Goal: Transaction & Acquisition: Obtain resource

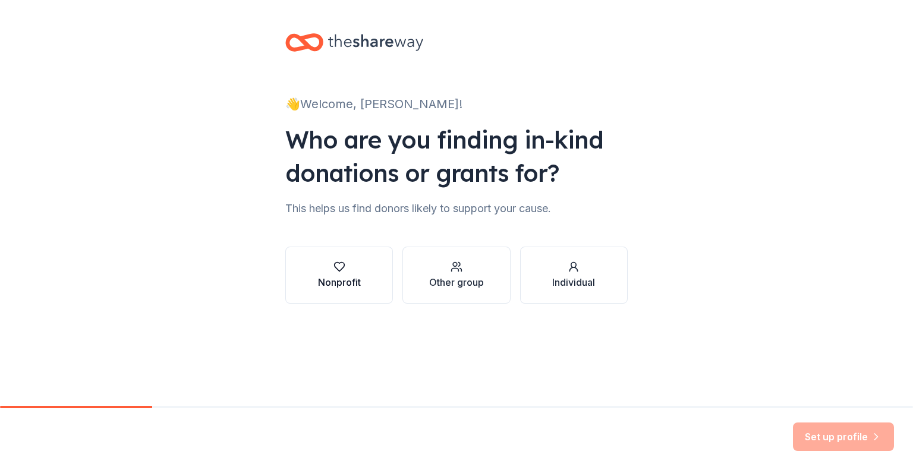
click at [352, 278] on div "Nonprofit" at bounding box center [339, 282] width 43 height 14
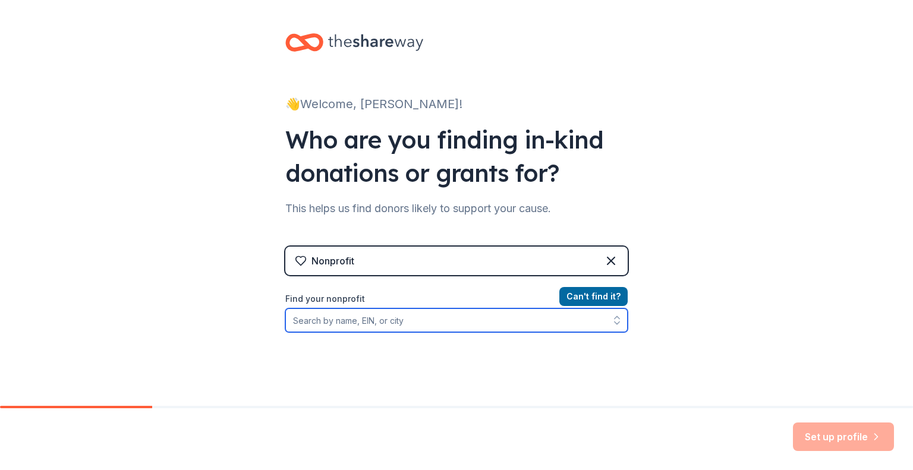
click at [431, 325] on input "Find your nonprofit" at bounding box center [456, 321] width 343 height 24
type input "T"
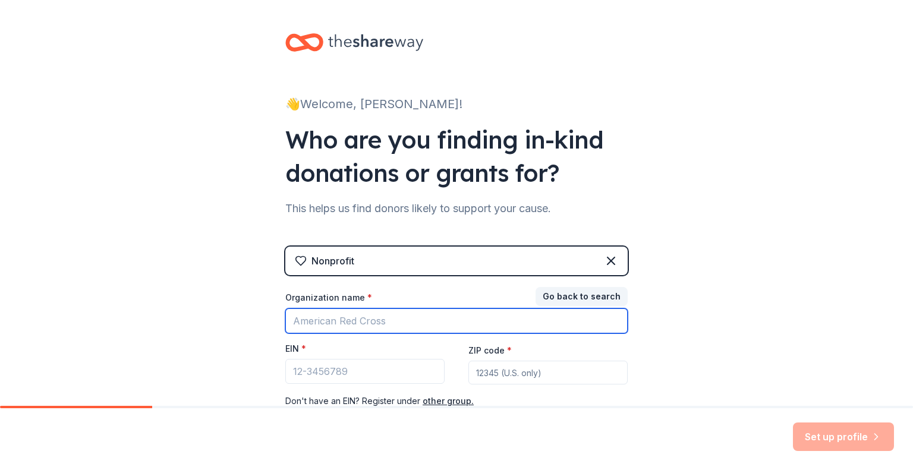
click at [411, 324] on input "Organization name *" at bounding box center [456, 321] width 343 height 25
type input "lion"
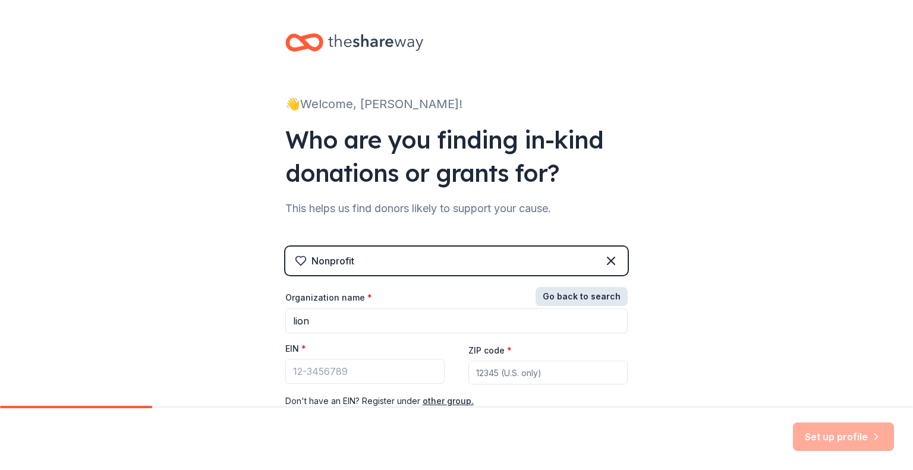
click at [588, 296] on button "Go back to search" at bounding box center [582, 296] width 92 height 19
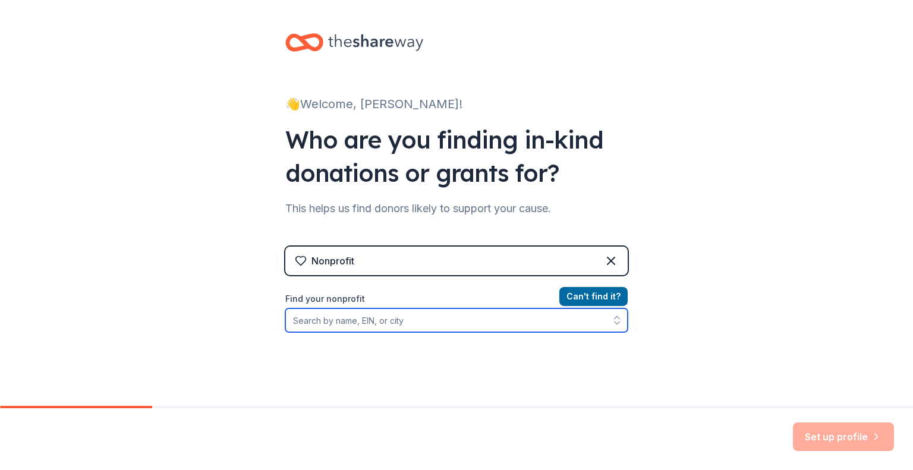
click at [419, 326] on input "Find your nonprofit" at bounding box center [456, 321] width 343 height 24
type input "lion"
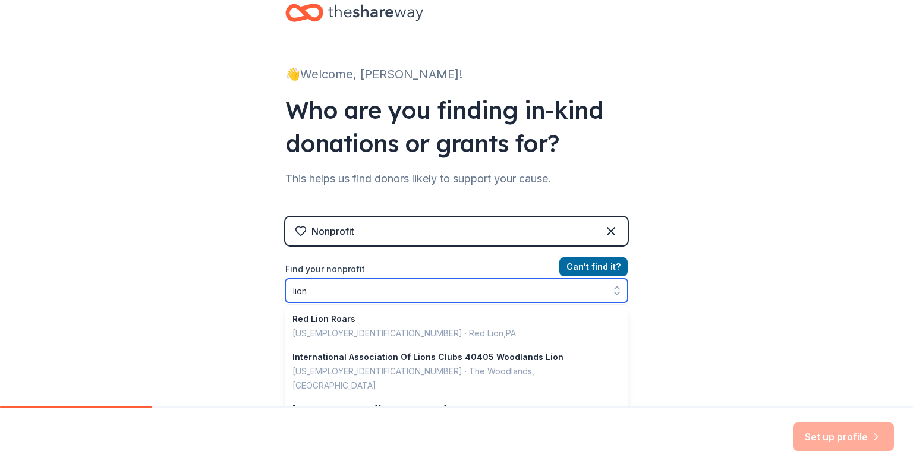
scroll to position [29, 0]
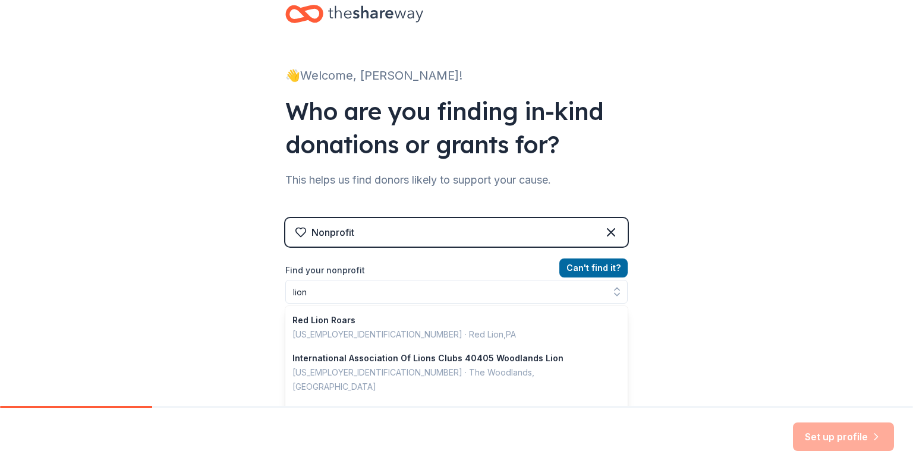
click at [225, 342] on div "👋 Welcome, Jorge! Who are you finding in-kind donations or grants for? This hel…" at bounding box center [456, 225] width 913 height 508
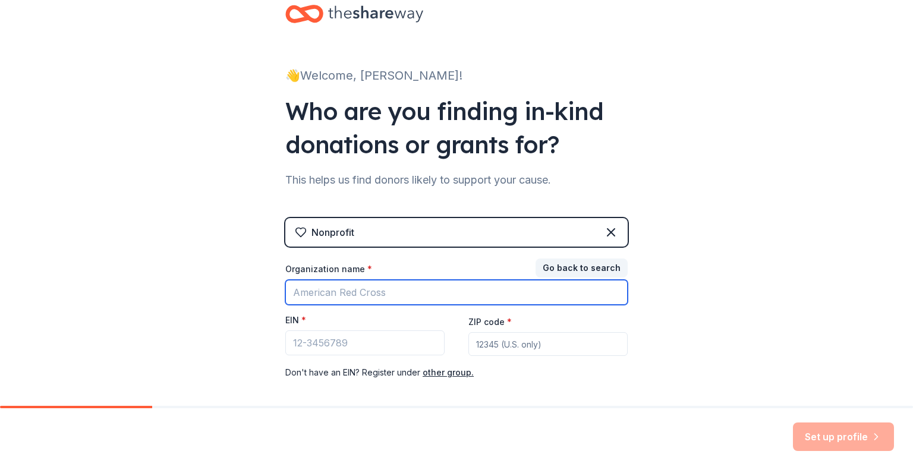
click at [349, 294] on input "Organization name *" at bounding box center [456, 292] width 343 height 25
type input "Terrell Lions Club"
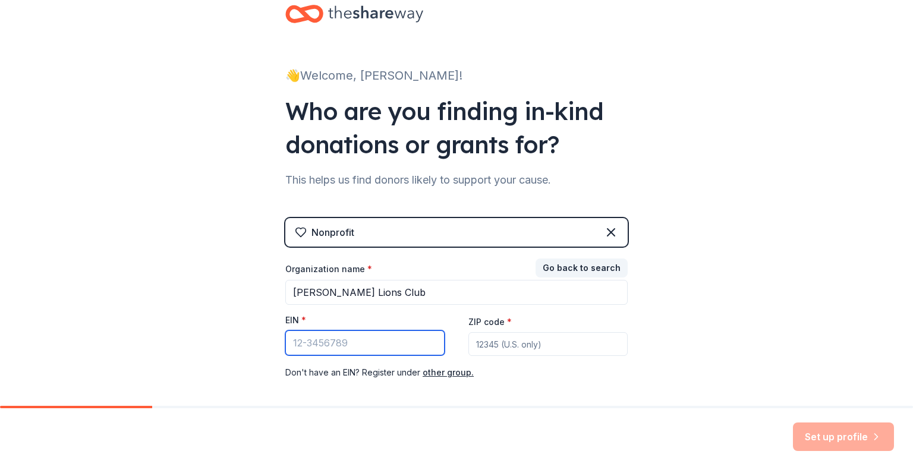
click at [354, 346] on input "EIN *" at bounding box center [364, 343] width 159 height 25
type input "23-7049960"
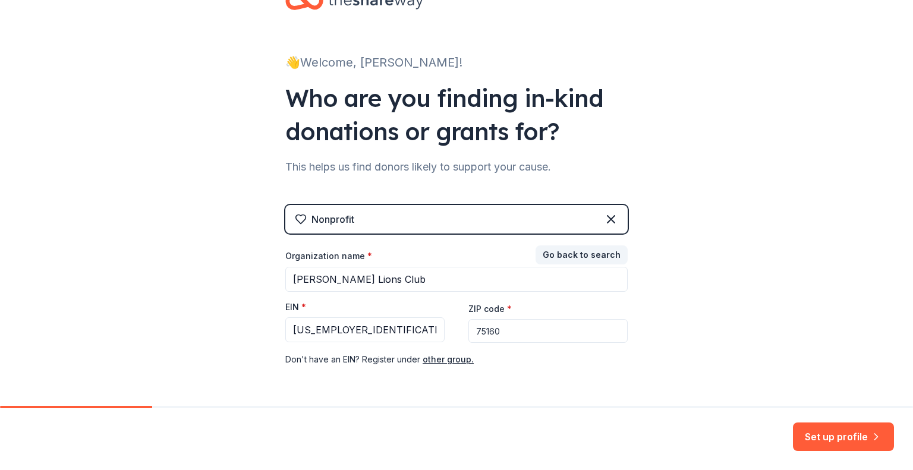
scroll to position [68, 0]
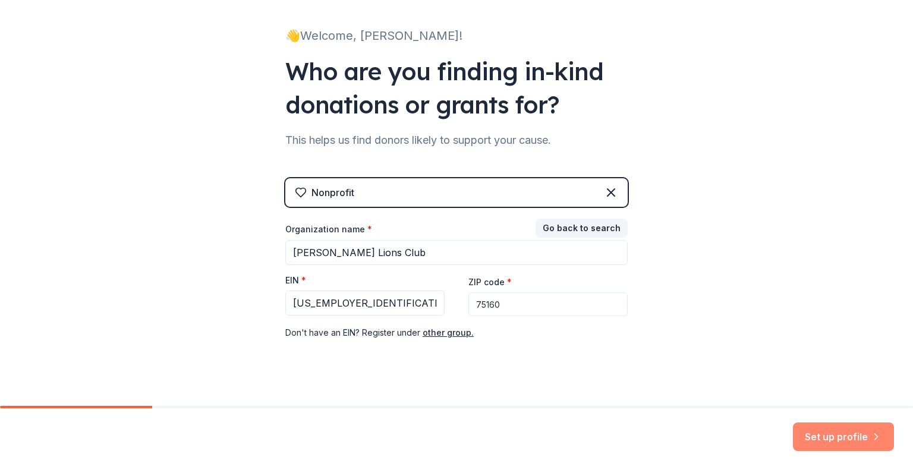
type input "75160"
click at [836, 437] on button "Set up profile" at bounding box center [843, 437] width 101 height 29
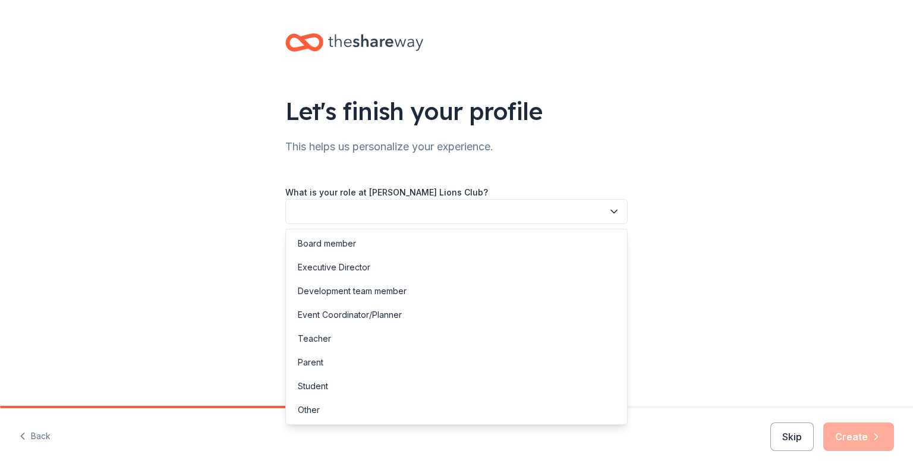
click at [393, 208] on button "button" at bounding box center [456, 211] width 343 height 25
click at [307, 408] on div "Other" at bounding box center [309, 410] width 22 height 14
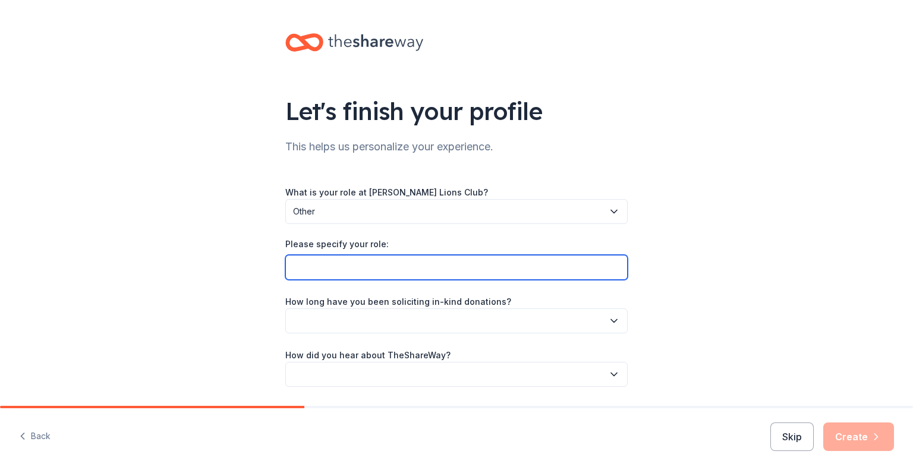
click at [332, 269] on input "Please specify your role:" at bounding box center [456, 267] width 343 height 25
type input "President"
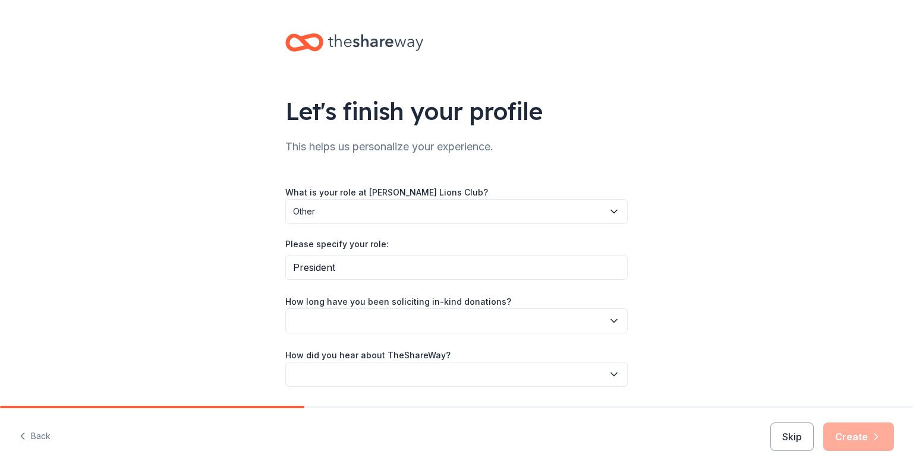
click at [341, 326] on button "button" at bounding box center [456, 321] width 343 height 25
click at [338, 354] on div "This is my first time!" at bounding box center [331, 353] width 76 height 14
click at [338, 371] on button "button" at bounding box center [456, 374] width 343 height 25
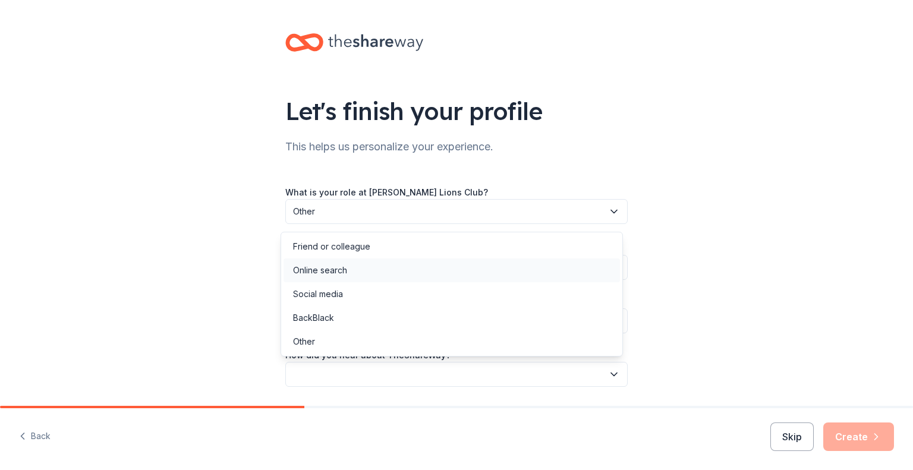
click at [325, 266] on div "Online search" at bounding box center [320, 270] width 54 height 14
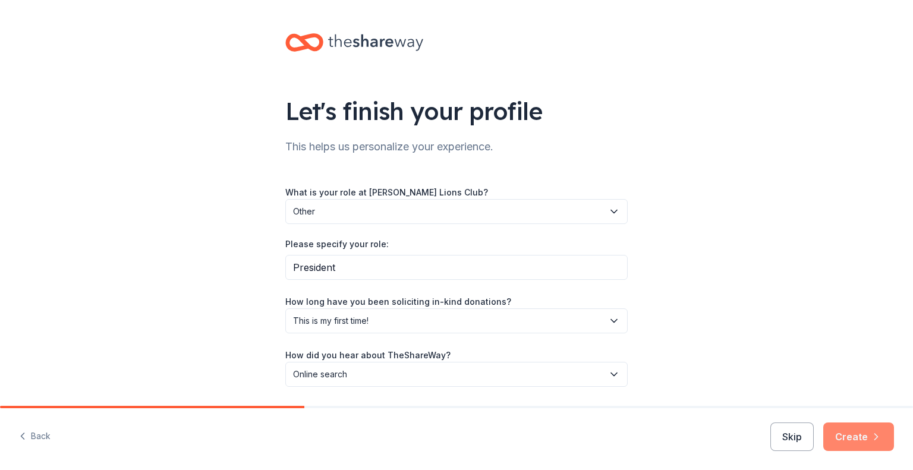
click at [861, 432] on button "Create" at bounding box center [859, 437] width 71 height 29
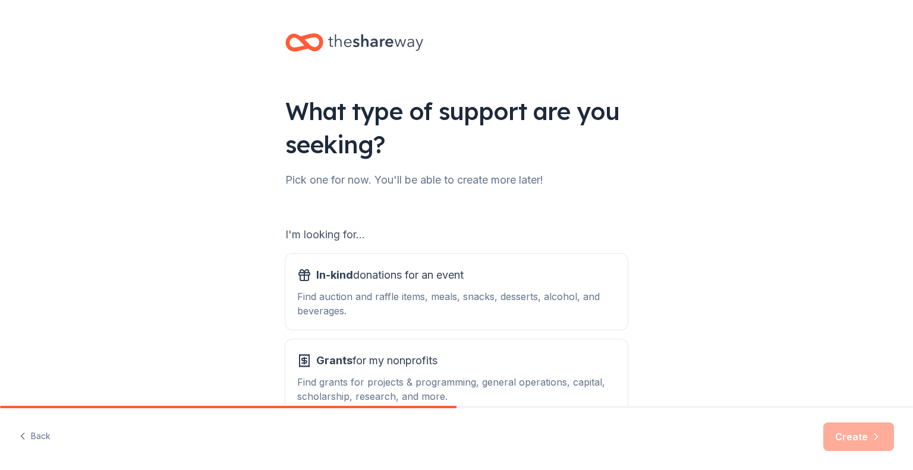
scroll to position [74, 0]
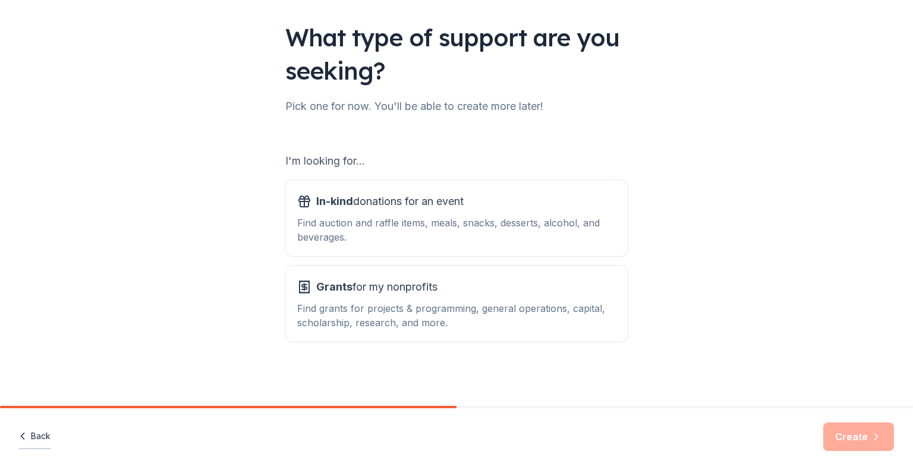
click at [43, 439] on button "Back" at bounding box center [35, 437] width 32 height 25
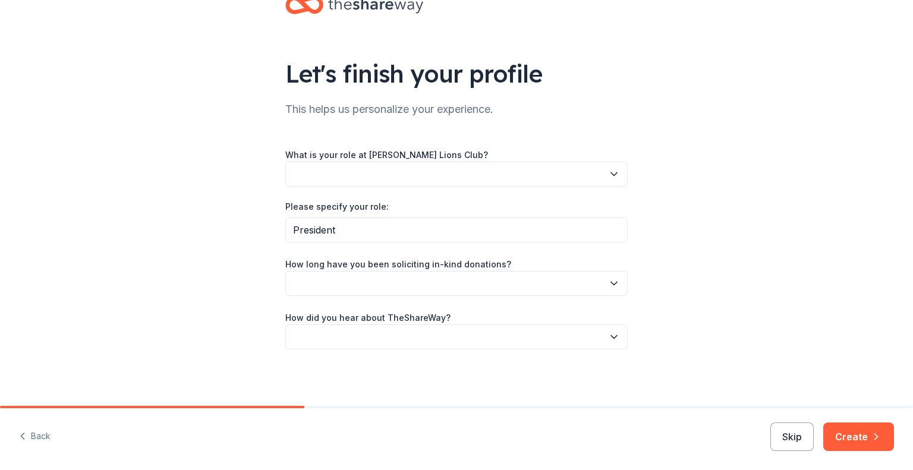
scroll to position [37, 0]
click at [369, 175] on button "button" at bounding box center [456, 174] width 343 height 25
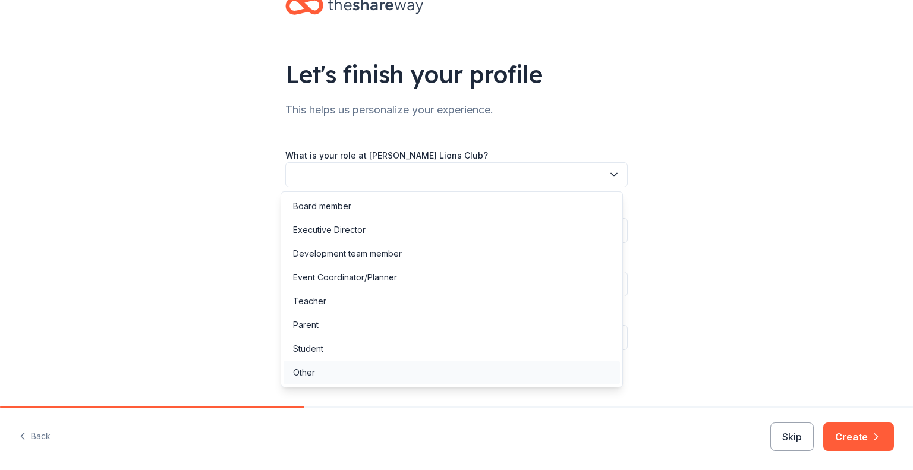
click at [303, 368] on div "Other" at bounding box center [304, 373] width 22 height 14
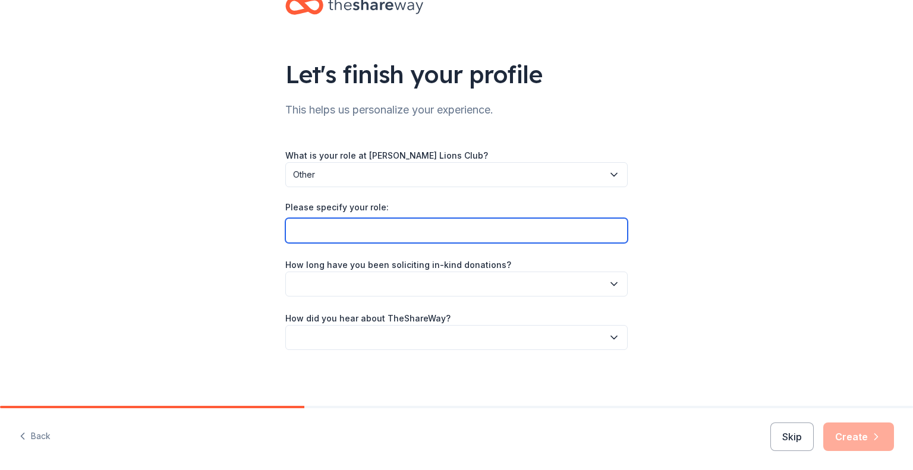
click at [325, 230] on input "Please specify your role:" at bounding box center [456, 230] width 343 height 25
type input "President"
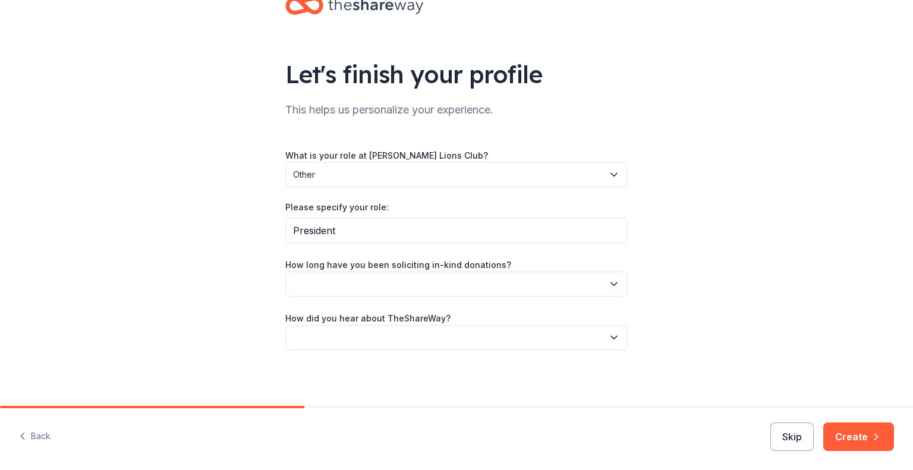
click at [343, 282] on button "button" at bounding box center [456, 284] width 343 height 25
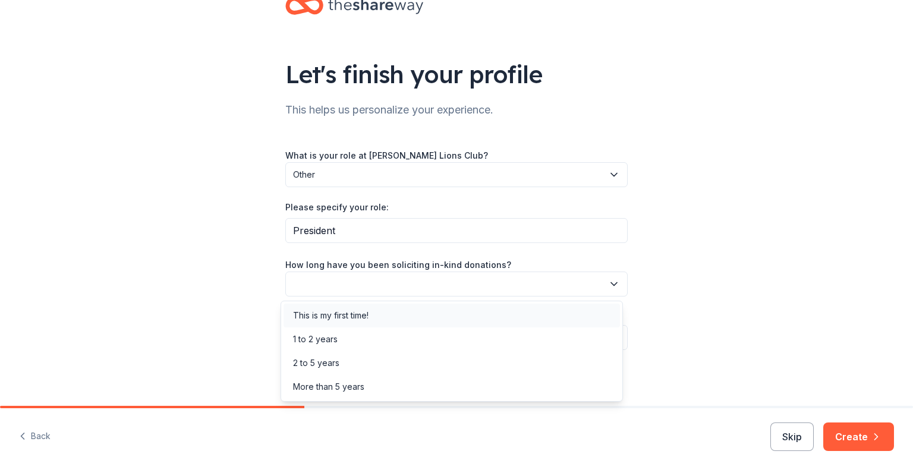
click at [335, 314] on div "This is my first time!" at bounding box center [331, 316] width 76 height 14
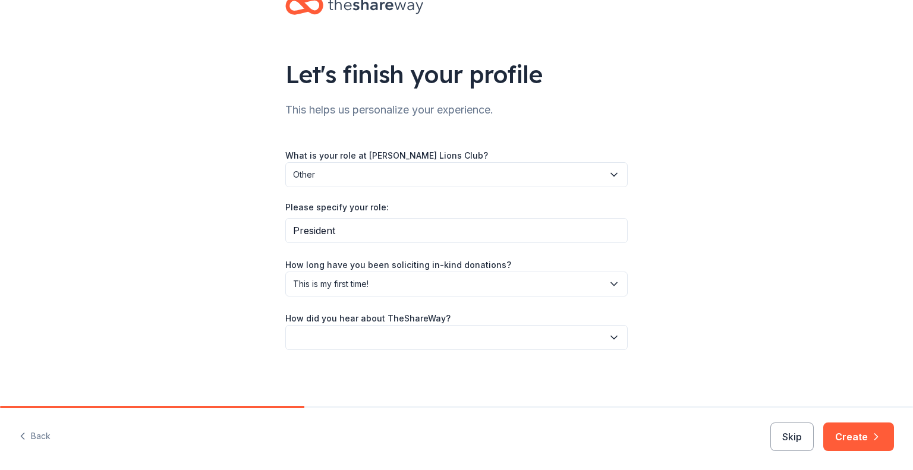
click at [328, 337] on button "button" at bounding box center [456, 337] width 343 height 25
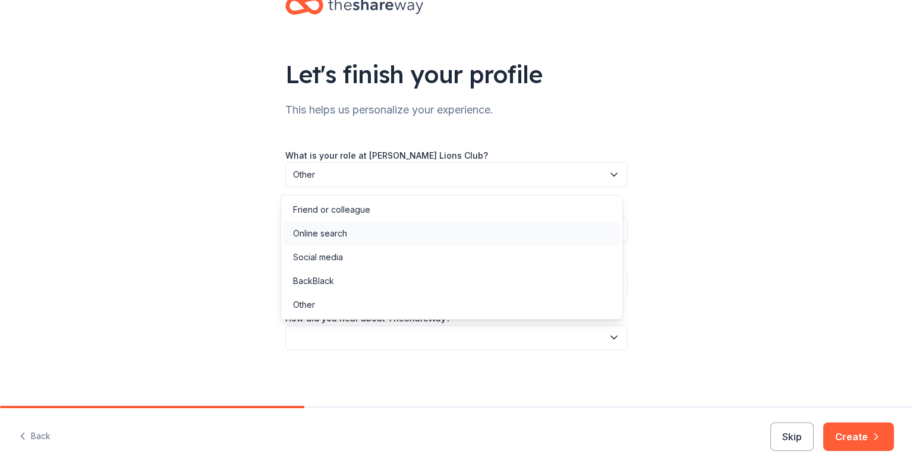
click at [327, 227] on div "Online search" at bounding box center [320, 234] width 54 height 14
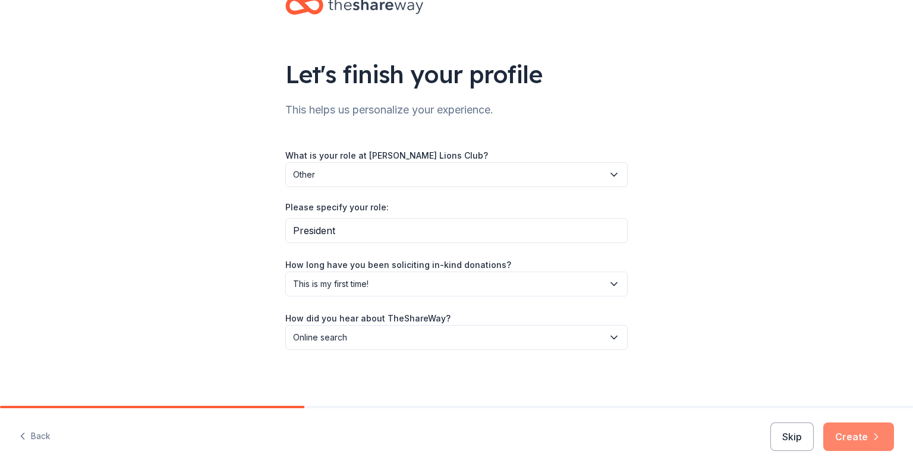
click at [852, 437] on button "Create" at bounding box center [859, 437] width 71 height 29
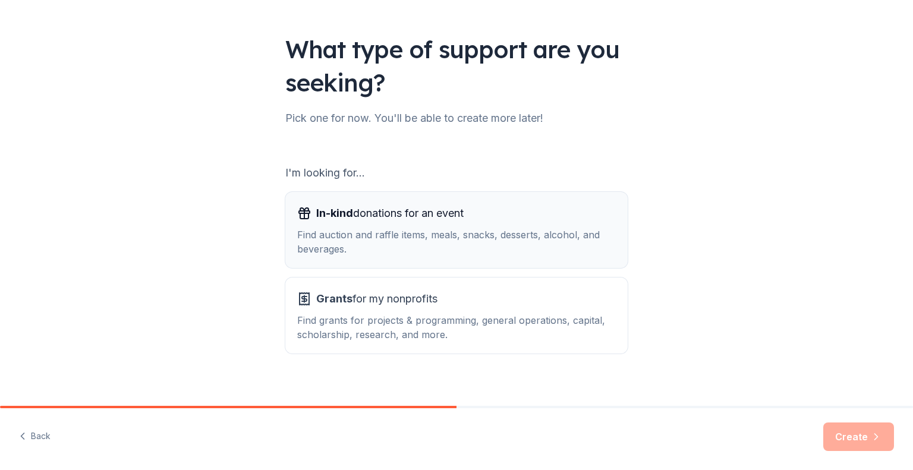
scroll to position [62, 0]
click at [369, 238] on div "Find auction and raffle items, meals, snacks, desserts, alcohol, and beverages." at bounding box center [456, 242] width 319 height 29
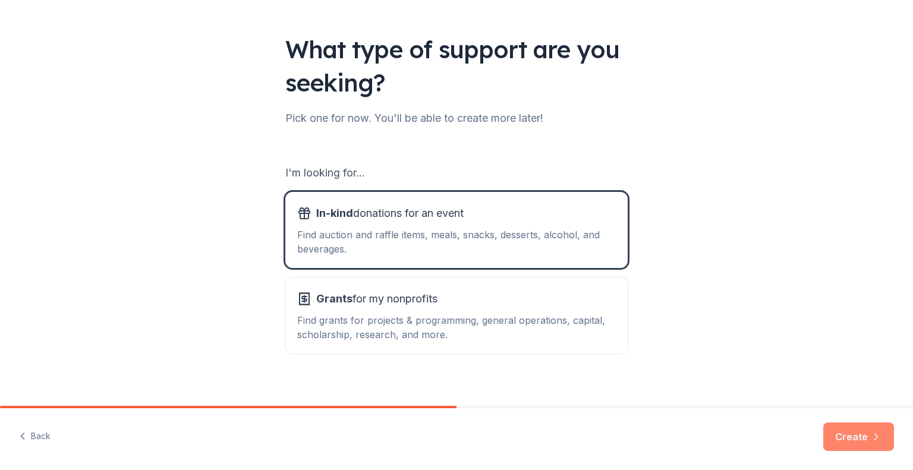
click at [864, 440] on button "Create" at bounding box center [859, 437] width 71 height 29
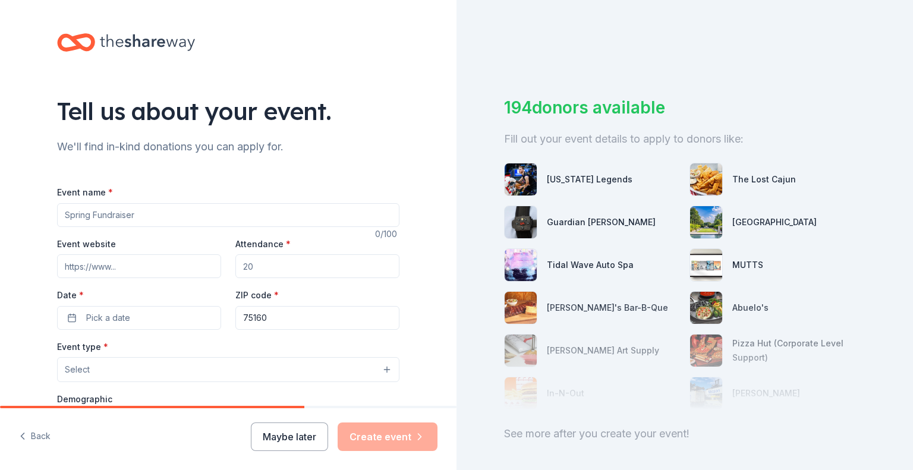
click at [154, 219] on input "Event name *" at bounding box center [228, 215] width 343 height 24
paste input "Hamburger/Hotdog Fundraiser."
type input "[PERSON_NAME] Lions Club Hamburger/Hotdog Fundraiser"
click at [134, 269] on input "Event website" at bounding box center [139, 267] width 164 height 24
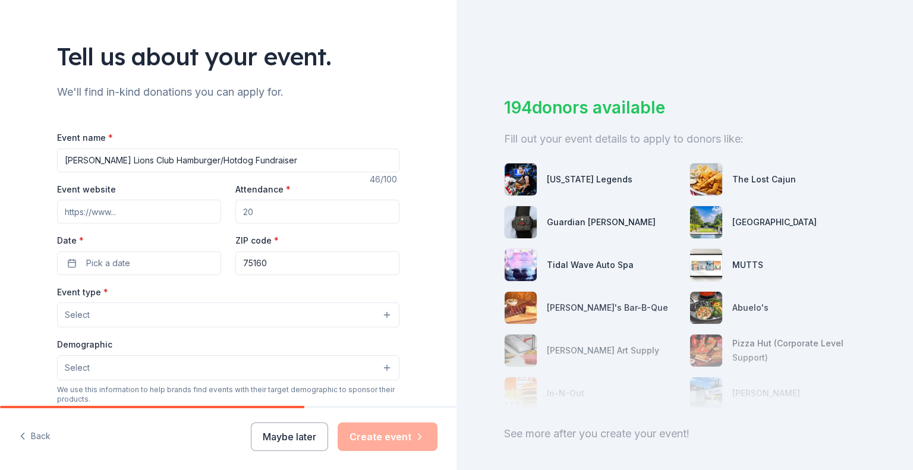
scroll to position [80, 0]
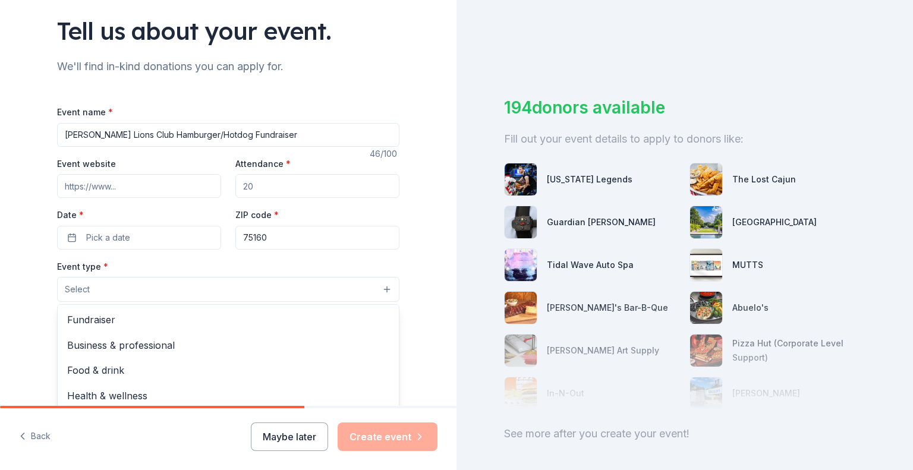
click at [269, 289] on button "Select" at bounding box center [228, 289] width 343 height 25
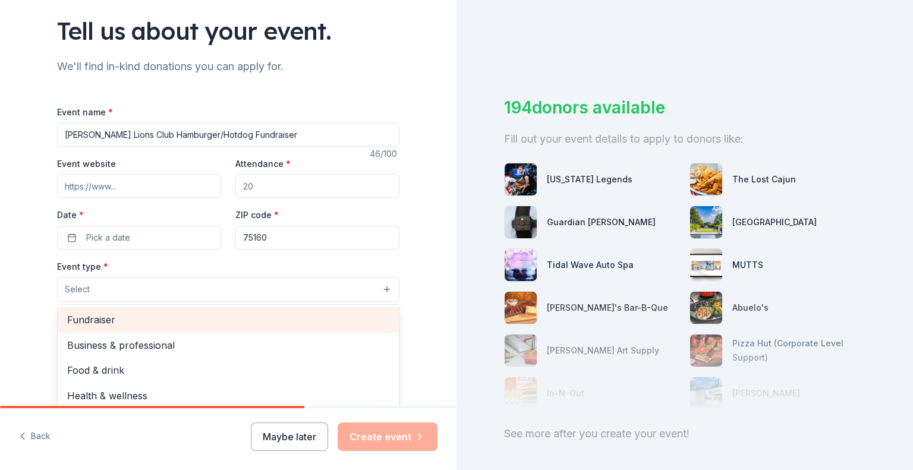
click at [121, 322] on span "Fundraiser" at bounding box center [228, 319] width 322 height 15
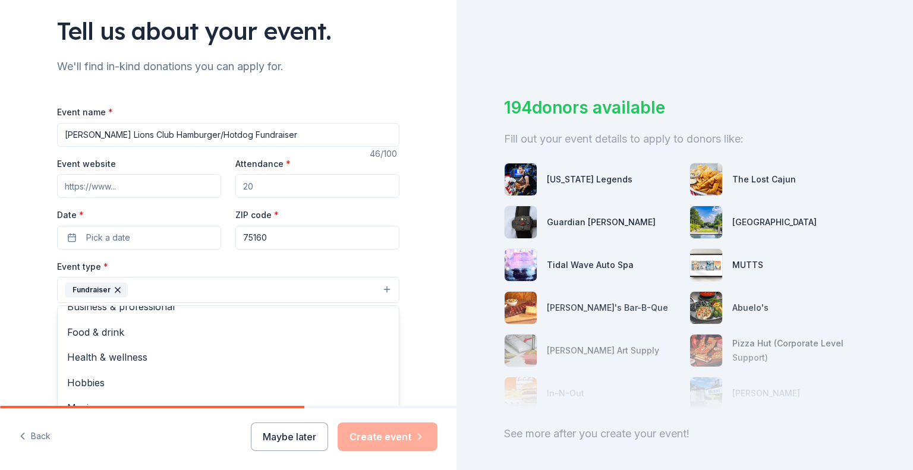
click at [17, 321] on div "Tell us about your event. We'll find in-kind donations you can apply for. Event…" at bounding box center [228, 316] width 457 height 793
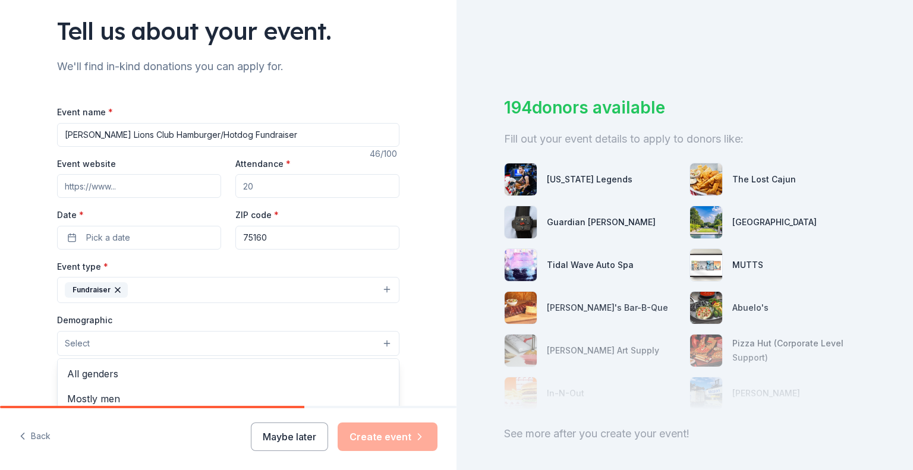
click at [134, 349] on button "Select" at bounding box center [228, 343] width 343 height 25
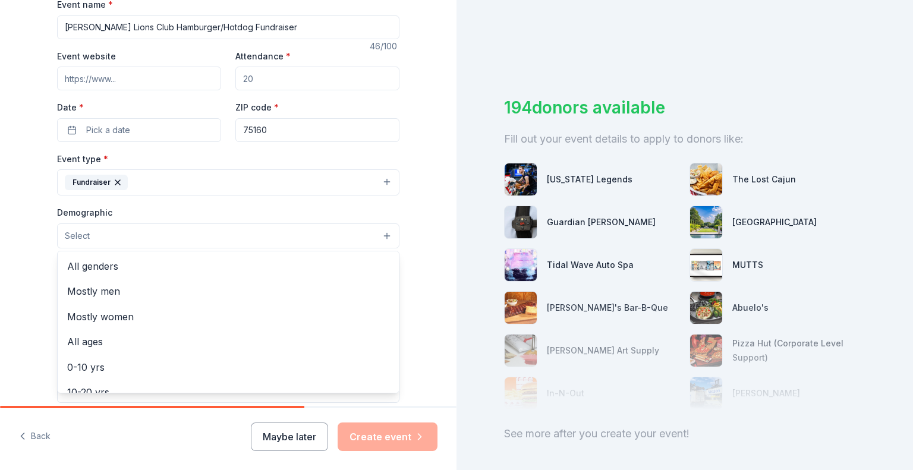
scroll to position [202, 0]
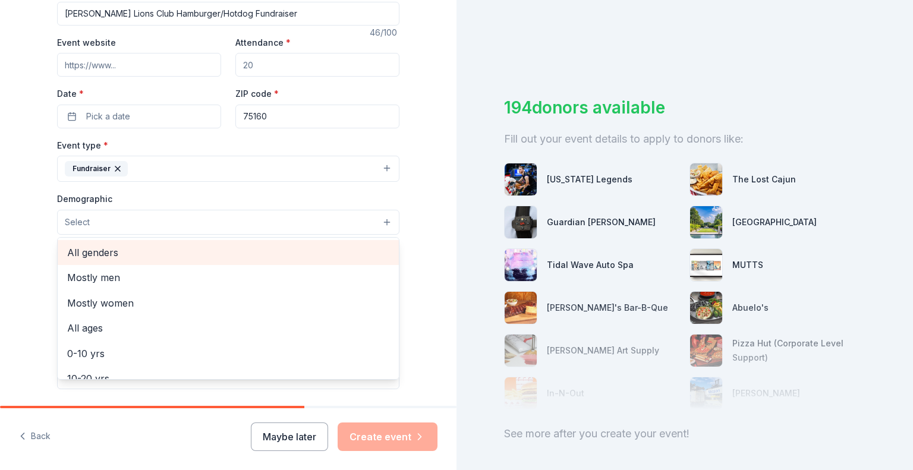
click at [112, 248] on span "All genders" at bounding box center [228, 252] width 322 height 15
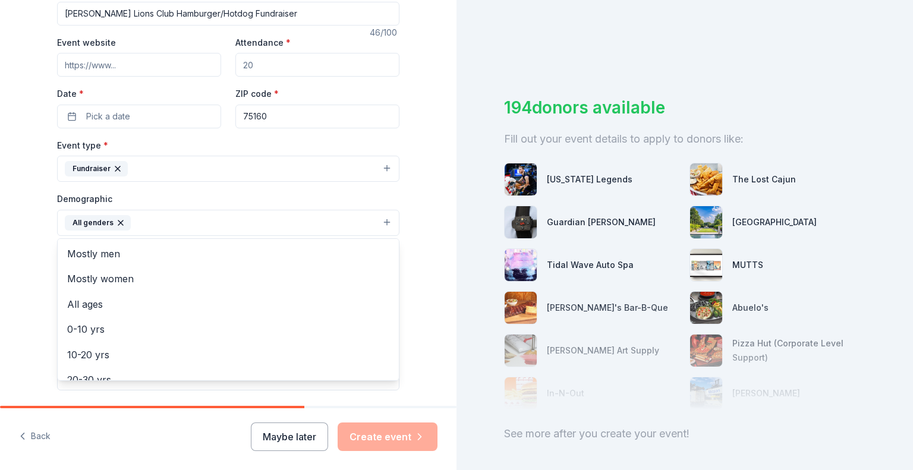
click at [12, 267] on div "Tell us about your event. We'll find in-kind donations you can apply for. Event…" at bounding box center [228, 195] width 457 height 794
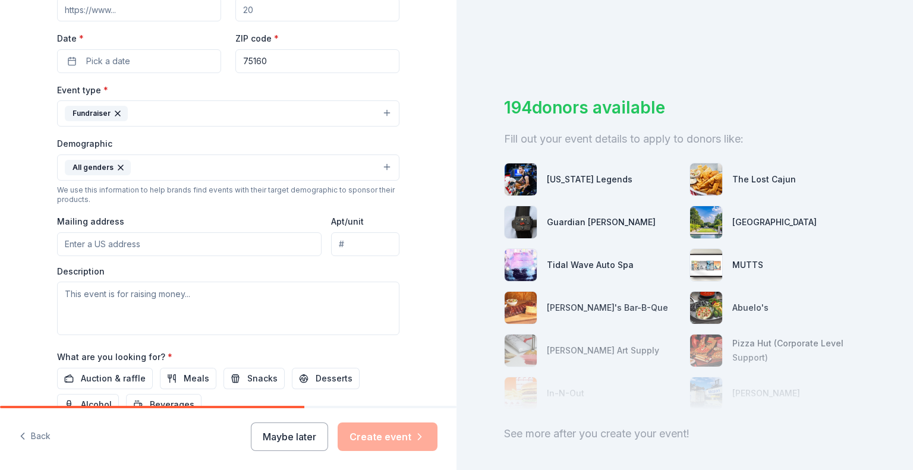
scroll to position [258, 0]
click at [156, 236] on input "Mailing address" at bounding box center [189, 243] width 265 height 24
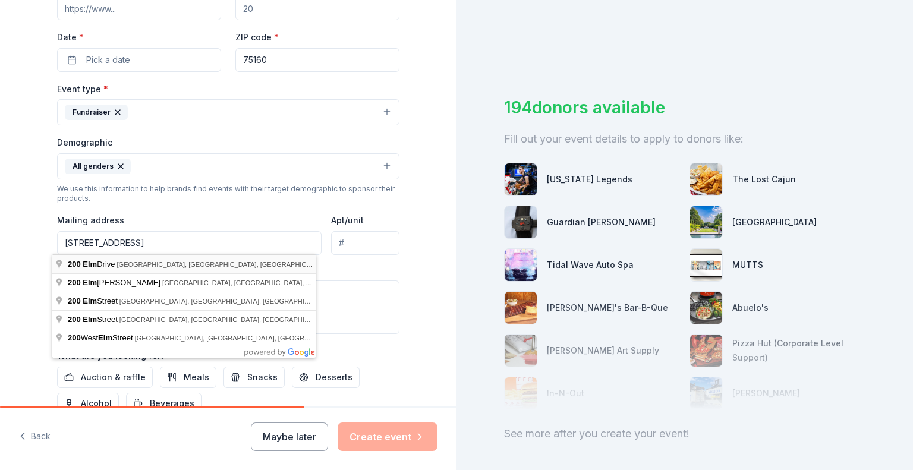
type input "200 Elm Drive, Terrell, TX, 75160"
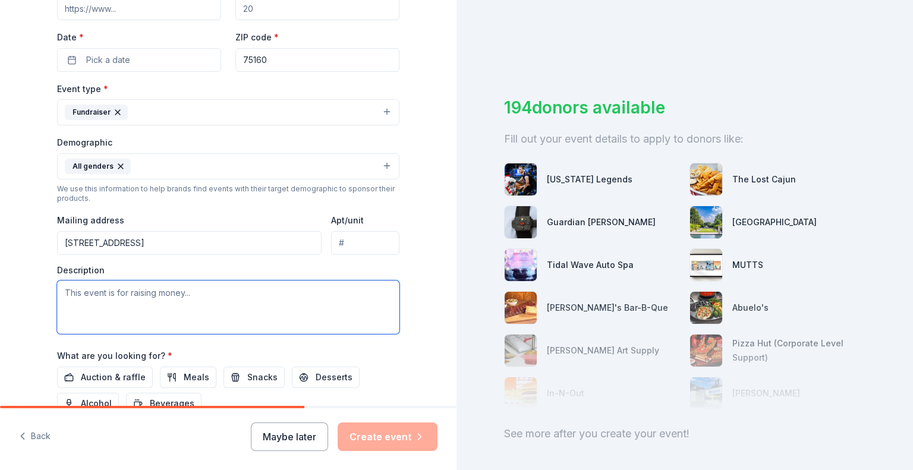
click at [107, 294] on textarea at bounding box center [228, 308] width 343 height 54
paste textarea "This event helps us raise funds to support vital local and global initiatives, …"
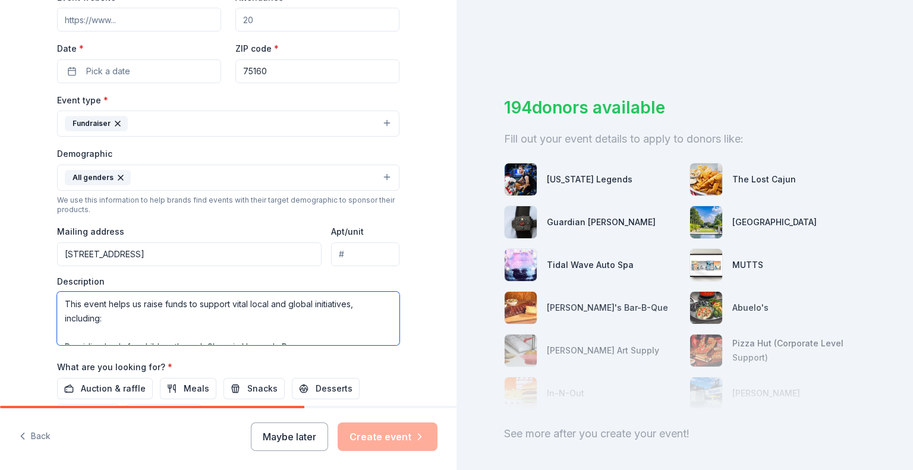
scroll to position [247, 0]
click at [120, 311] on textarea "This event helps us raise funds to support vital local and global initiatives, …" at bounding box center [228, 318] width 343 height 54
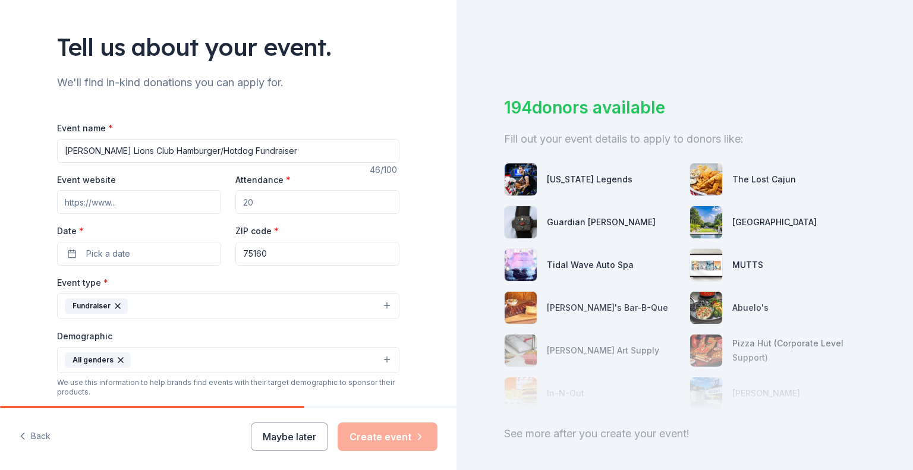
scroll to position [64, 0]
type textarea "This event helps us raise funds to support vital local and global initiatives, …"
click at [266, 209] on input "Attendance *" at bounding box center [318, 203] width 164 height 24
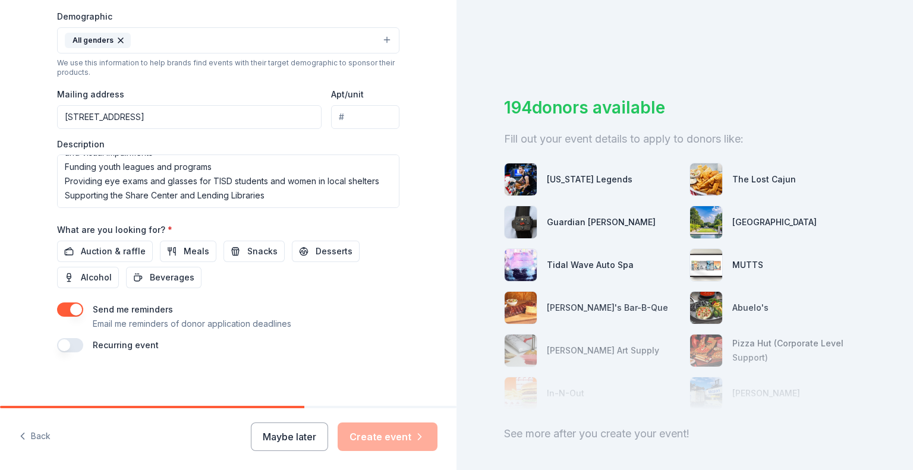
scroll to position [387, 0]
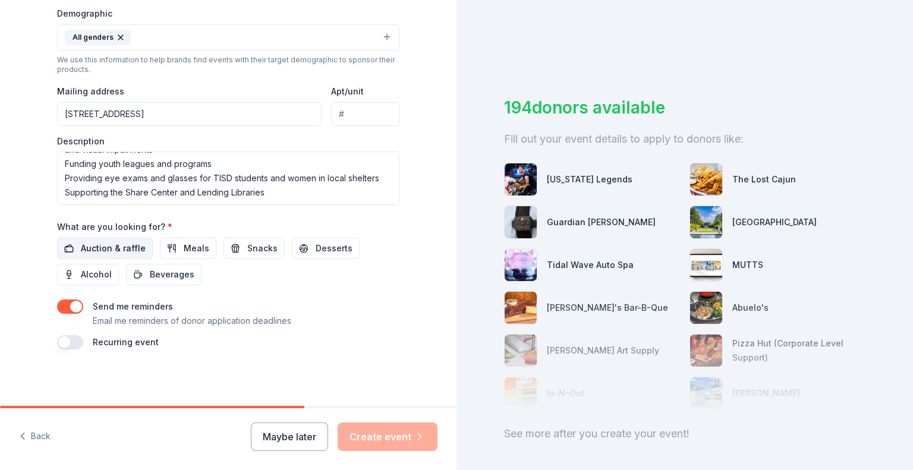
type input "100"
click at [109, 246] on span "Auction & raffle" at bounding box center [113, 248] width 65 height 14
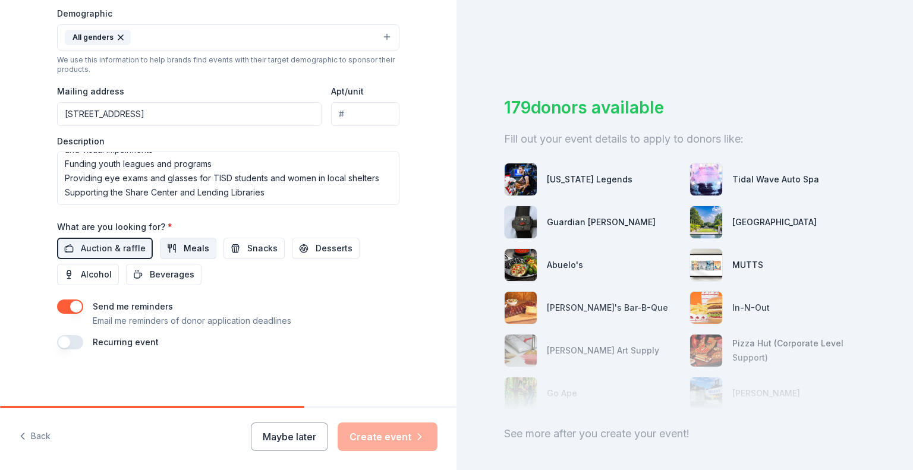
click at [175, 249] on button "Meals" at bounding box center [188, 248] width 56 height 21
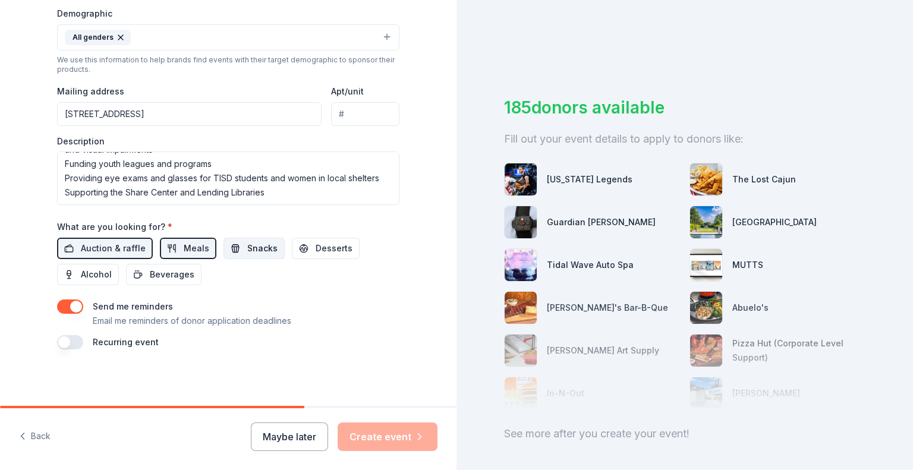
click at [247, 250] on span "Snacks" at bounding box center [262, 248] width 30 height 14
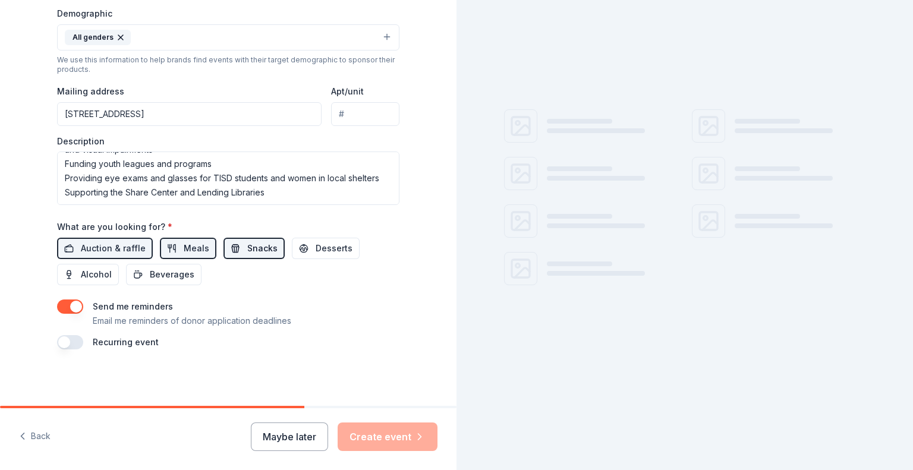
click at [247, 250] on span "Snacks" at bounding box center [262, 248] width 30 height 14
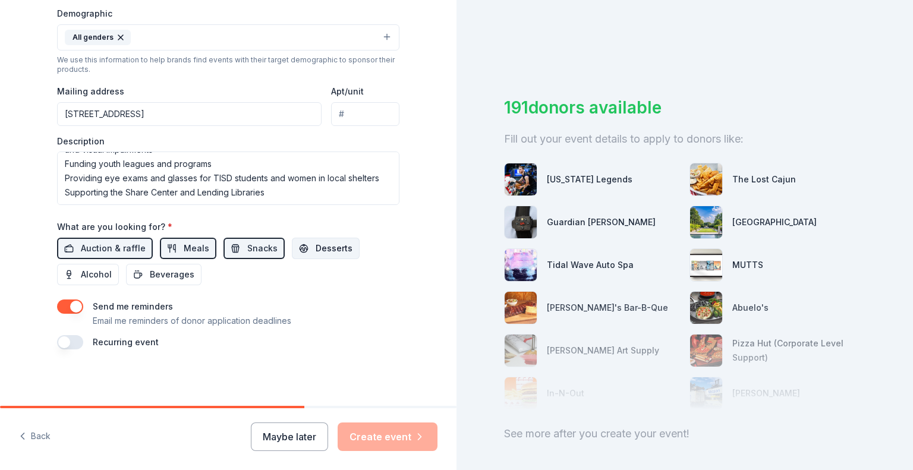
click at [316, 250] on span "Desserts" at bounding box center [334, 248] width 37 height 14
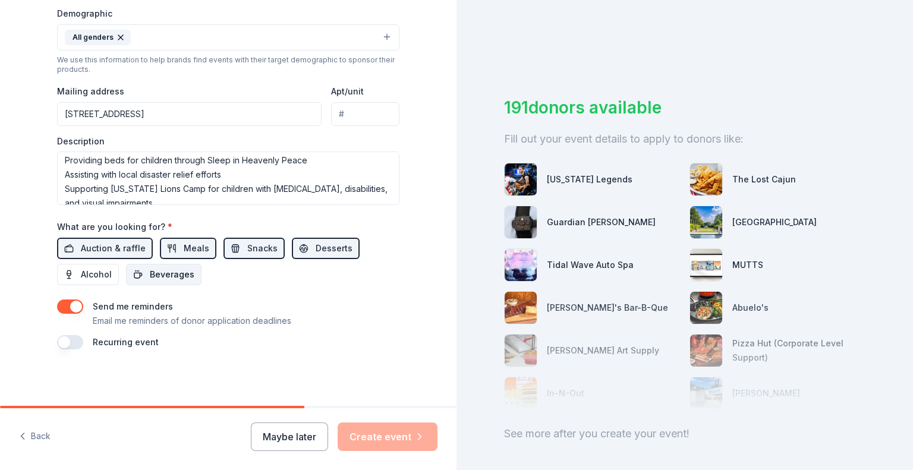
click at [164, 275] on span "Beverages" at bounding box center [172, 275] width 45 height 14
click at [376, 435] on div "Maybe later Create event" at bounding box center [344, 437] width 187 height 29
click at [63, 340] on button "button" at bounding box center [70, 342] width 26 height 14
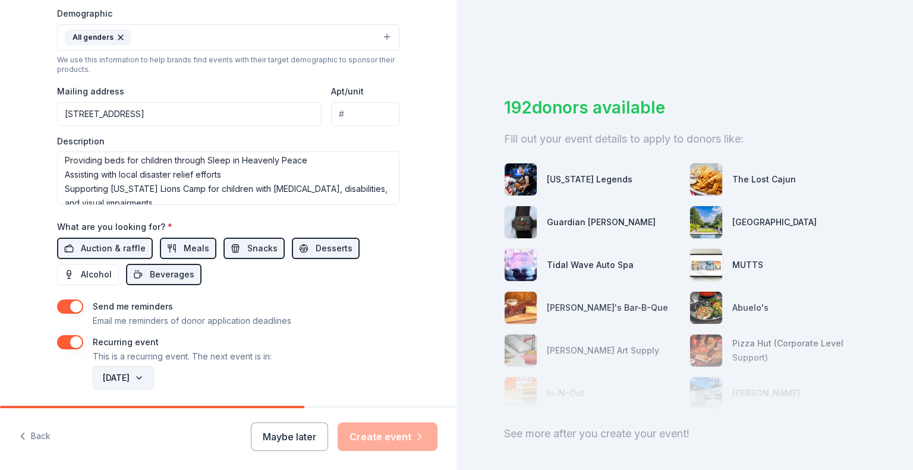
click at [154, 374] on button "August 2026" at bounding box center [123, 378] width 61 height 24
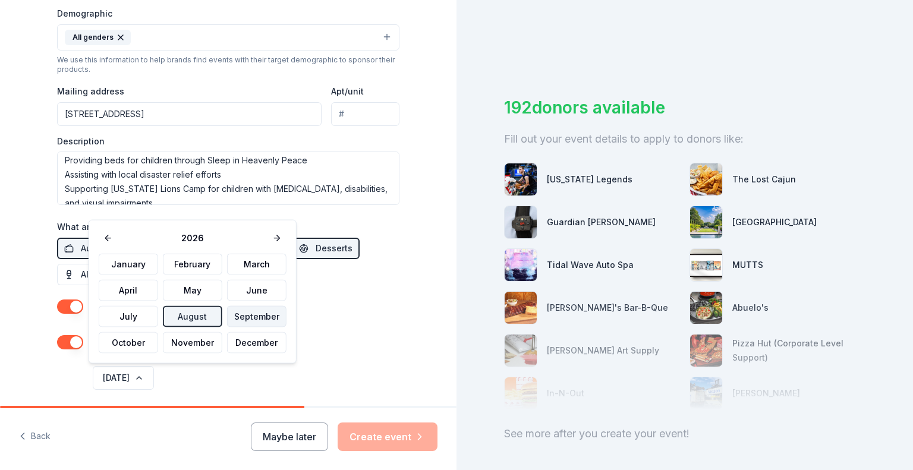
click at [241, 318] on button "September" at bounding box center [256, 316] width 59 height 21
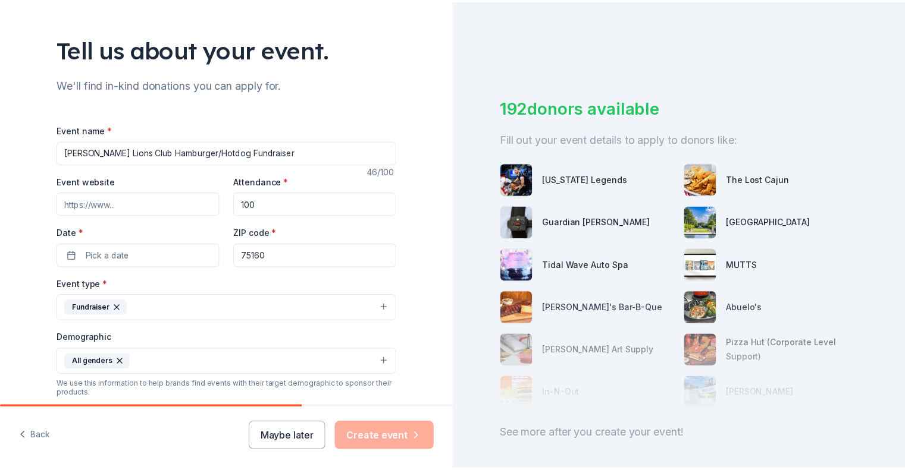
scroll to position [59, 0]
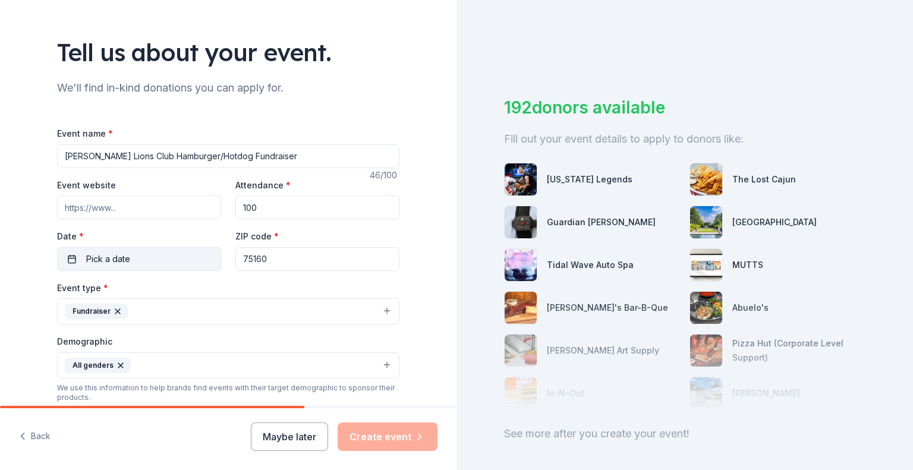
click at [112, 255] on span "Pick a date" at bounding box center [108, 259] width 44 height 14
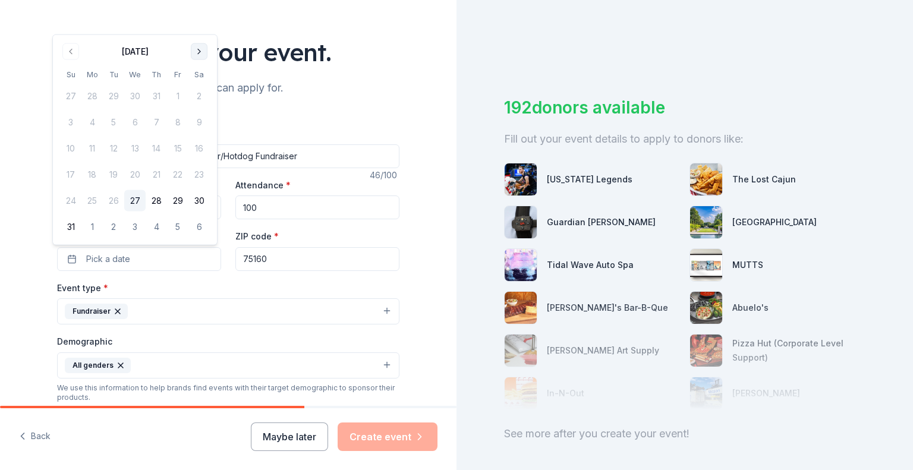
click at [202, 52] on button "Go to next month" at bounding box center [199, 51] width 17 height 17
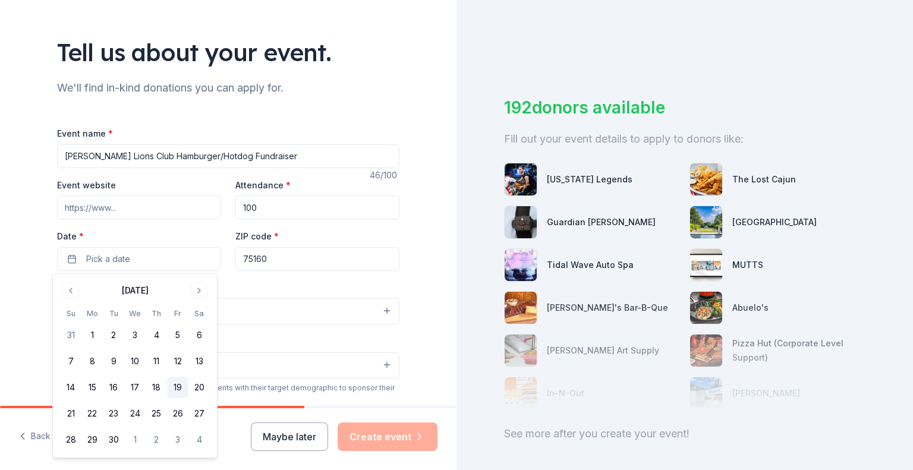
click at [175, 379] on button "19" at bounding box center [177, 387] width 21 height 21
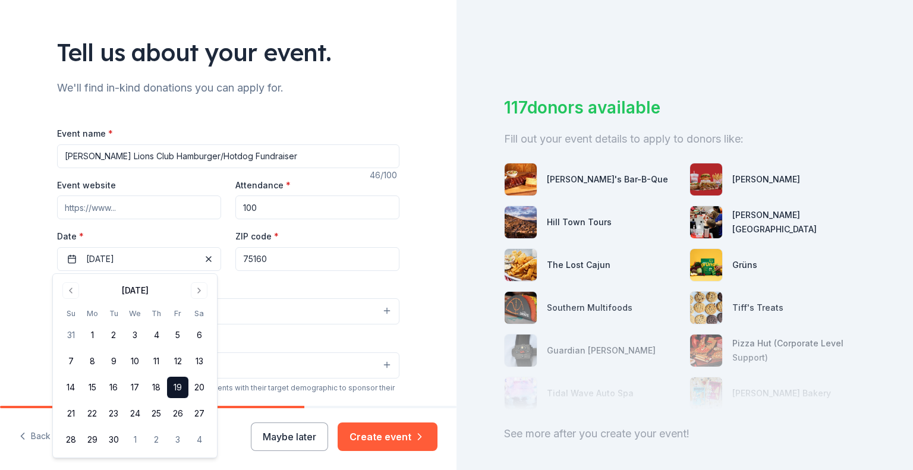
click at [427, 276] on div "Tell us about your event. We'll find in-kind donations you can apply for. Event…" at bounding box center [228, 359] width 457 height 837
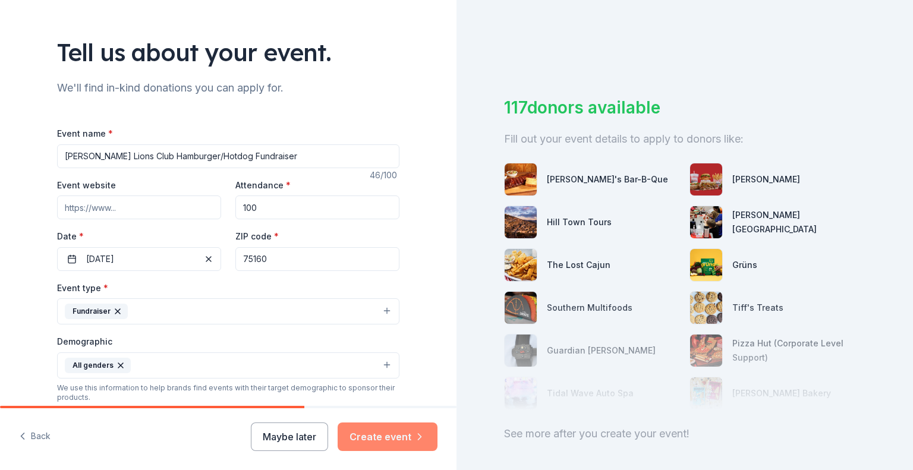
click at [379, 438] on button "Create event" at bounding box center [388, 437] width 100 height 29
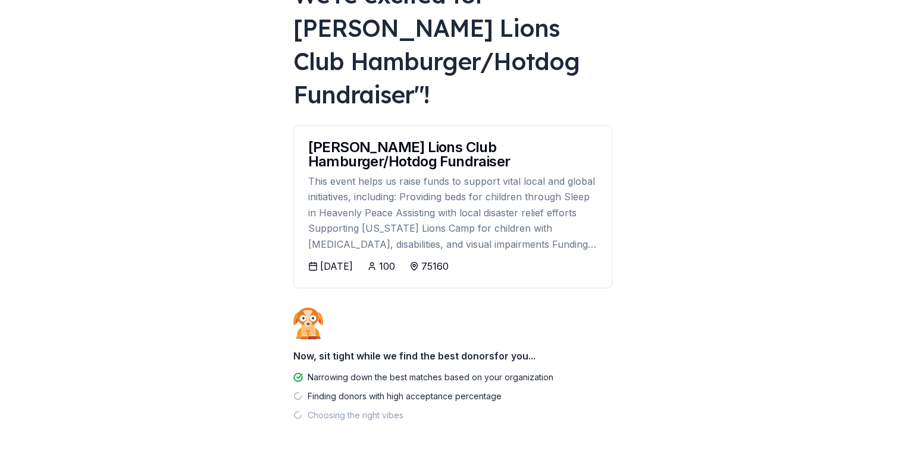
scroll to position [128, 0]
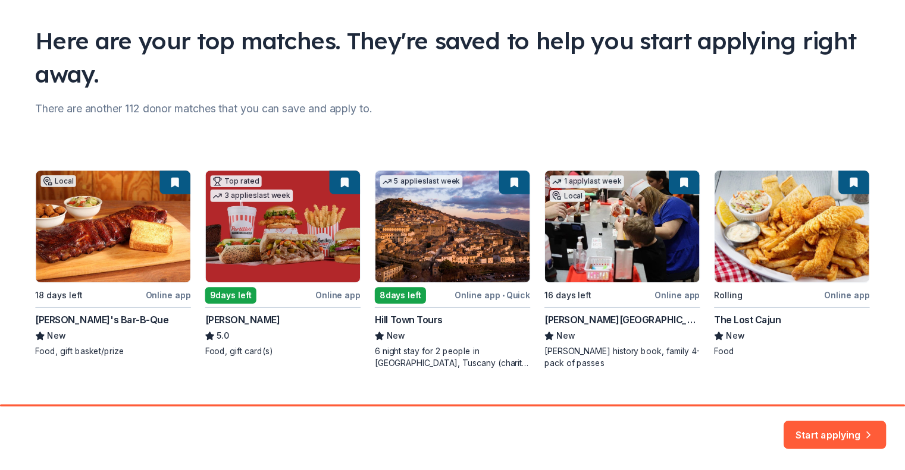
scroll to position [93, 0]
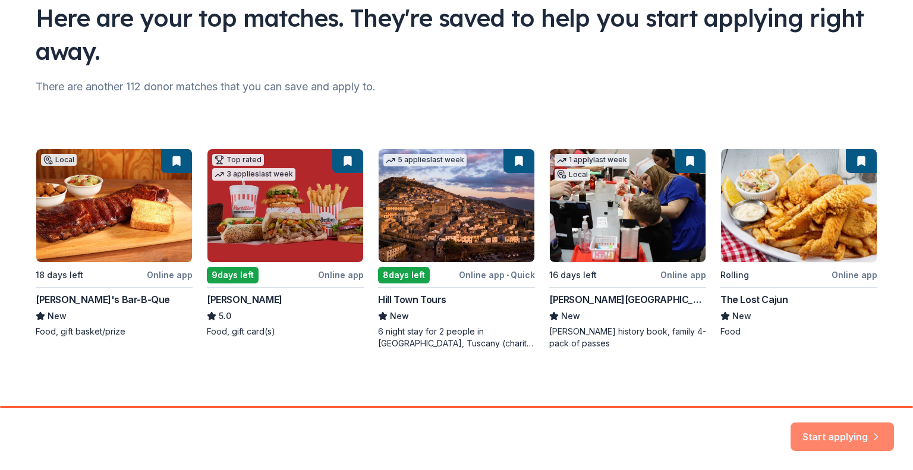
click at [818, 432] on button "Start applying" at bounding box center [842, 430] width 103 height 29
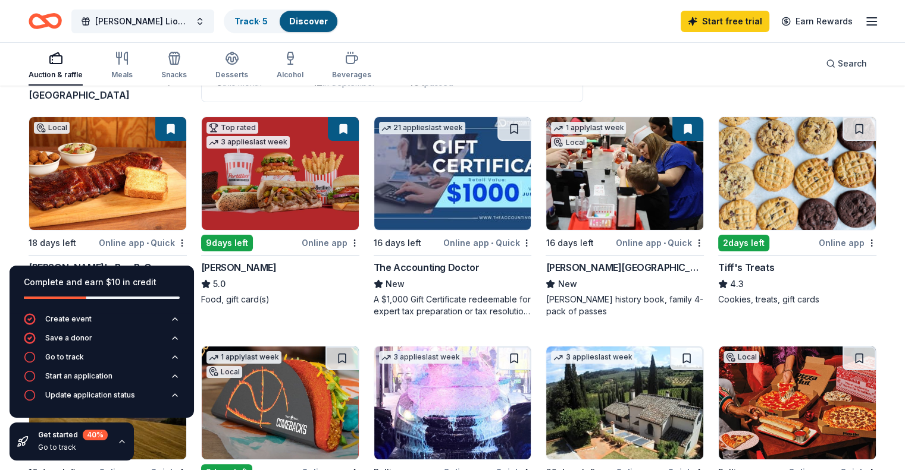
scroll to position [103, 0]
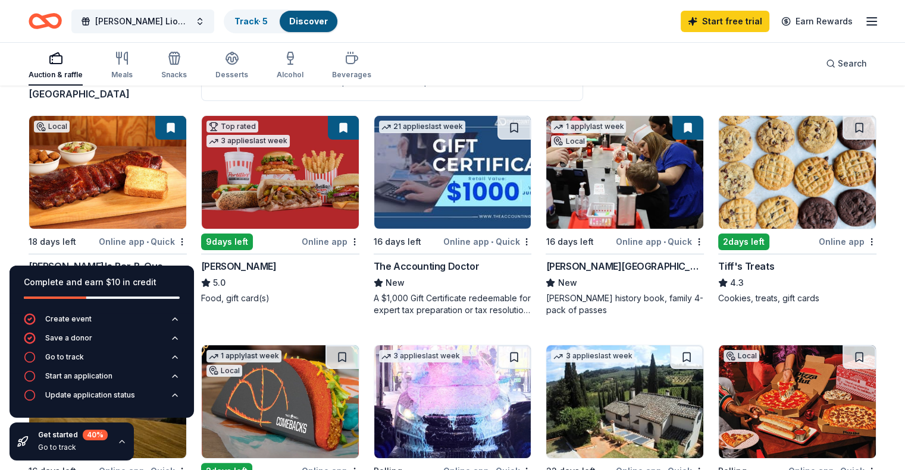
click at [158, 155] on img at bounding box center [107, 172] width 157 height 113
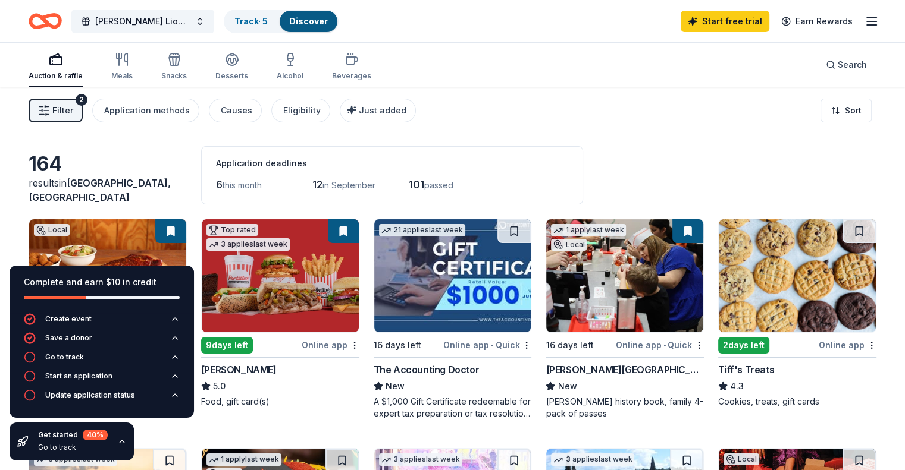
scroll to position [1, 0]
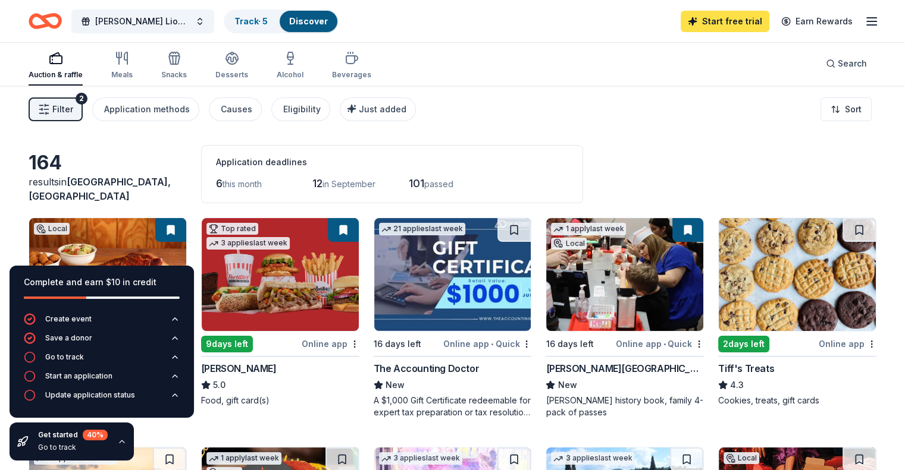
click at [698, 23] on link "Start free trial" at bounding box center [724, 21] width 89 height 21
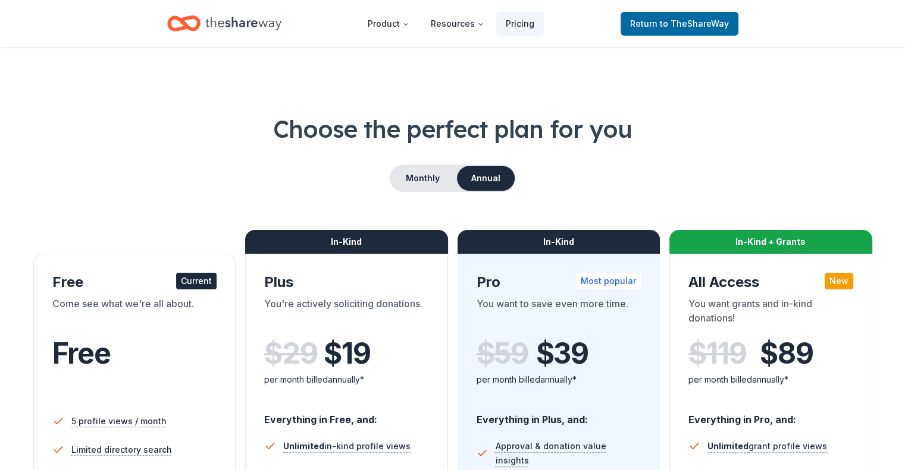
click at [698, 23] on span "to TheShareWay" at bounding box center [694, 23] width 69 height 10
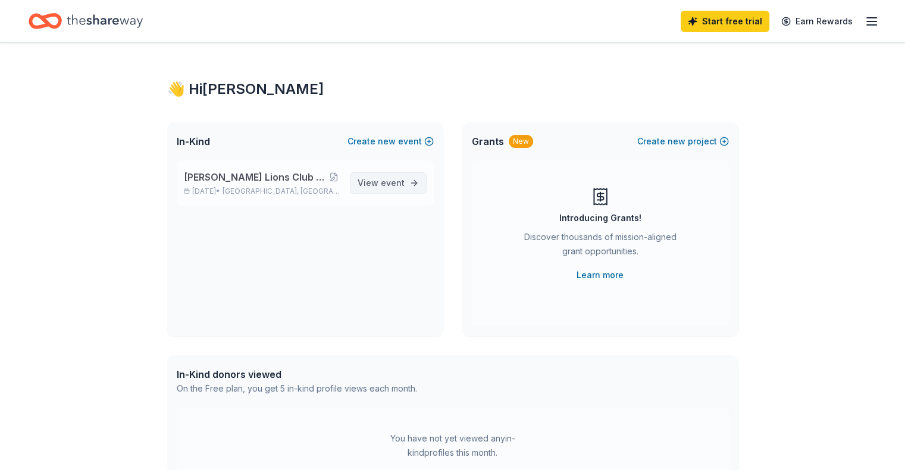
click at [378, 179] on span "View event" at bounding box center [380, 183] width 47 height 14
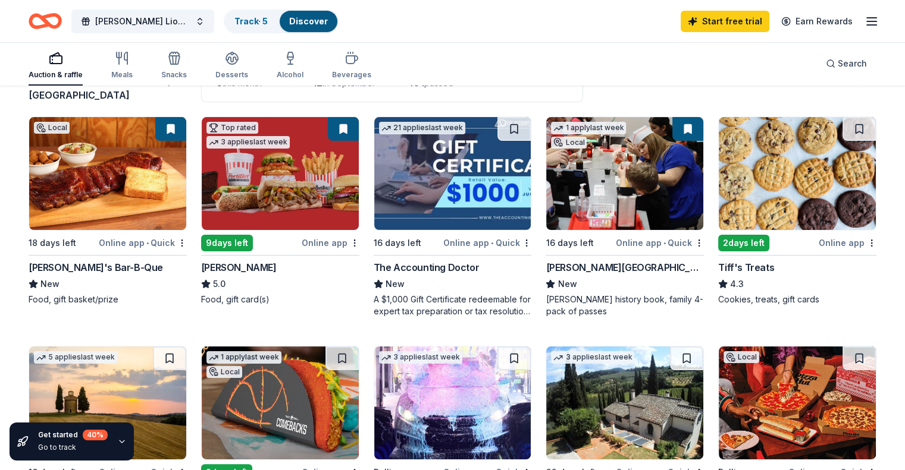
scroll to position [102, 0]
click at [292, 199] on img at bounding box center [280, 173] width 157 height 113
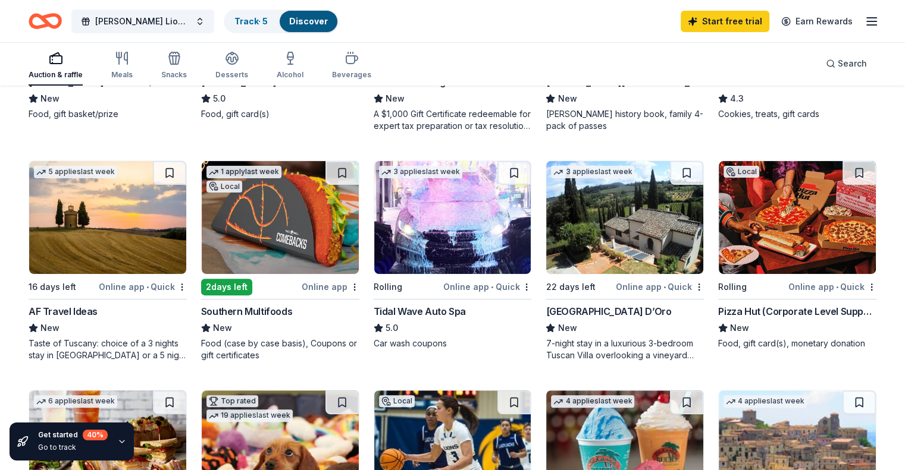
scroll to position [288, 0]
click at [805, 247] on img at bounding box center [796, 217] width 157 height 113
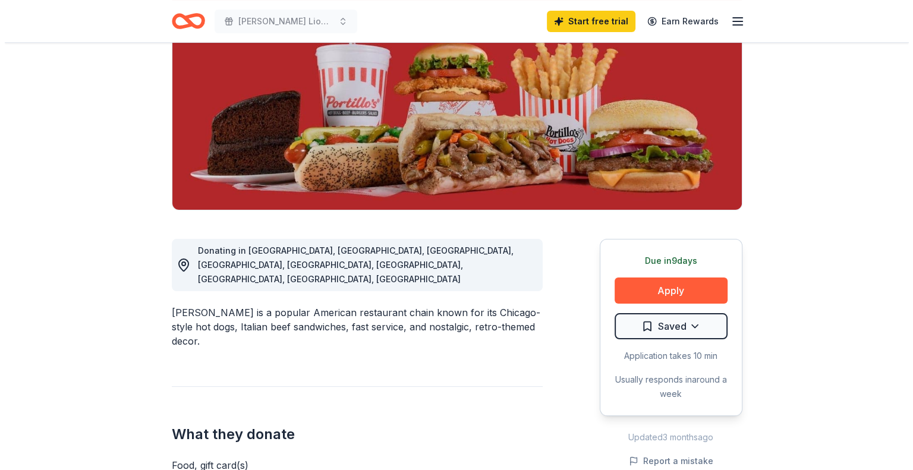
scroll to position [152, 0]
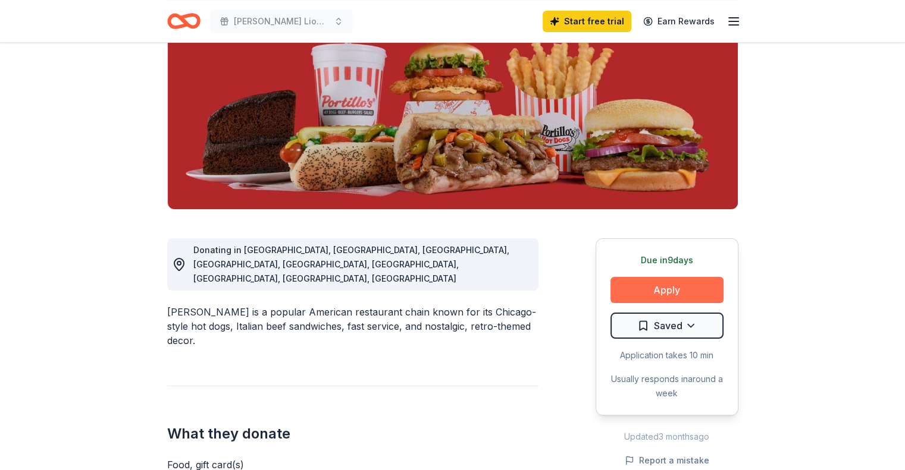
click at [665, 290] on button "Apply" at bounding box center [666, 290] width 113 height 26
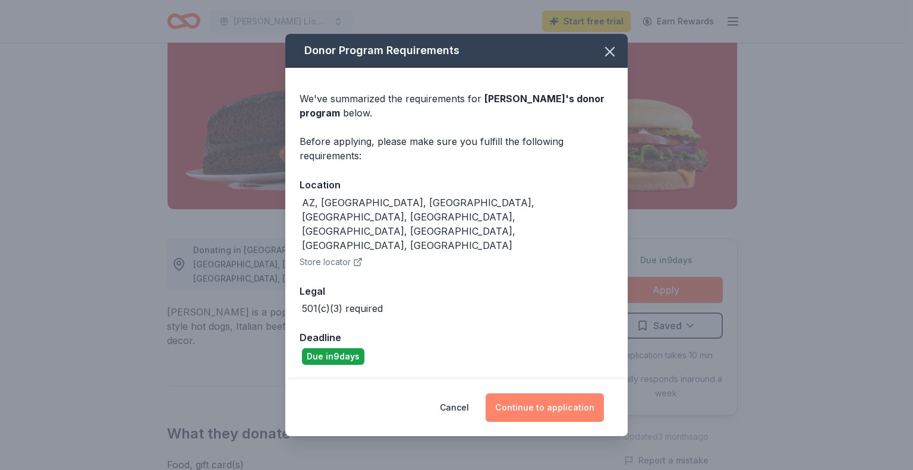
click at [538, 394] on button "Continue to application" at bounding box center [545, 408] width 118 height 29
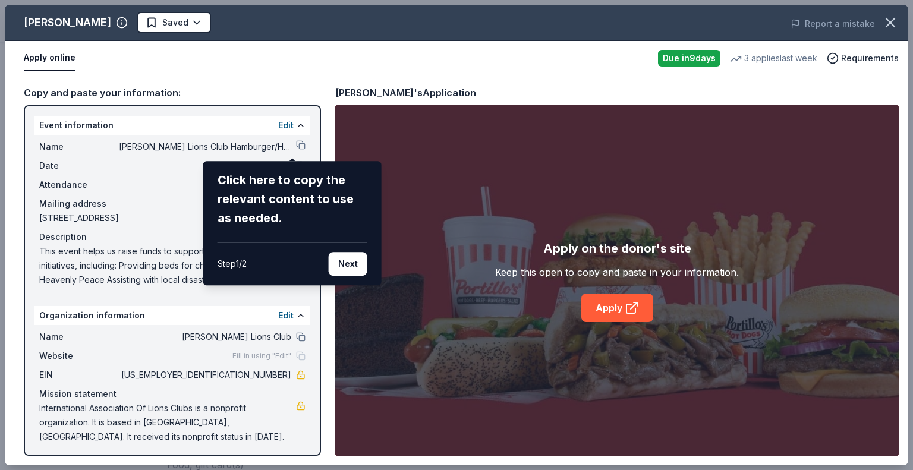
click at [247, 215] on div "Click here to copy the relevant content to use as needed." at bounding box center [293, 199] width 150 height 57
click at [344, 262] on button "Next" at bounding box center [348, 264] width 39 height 24
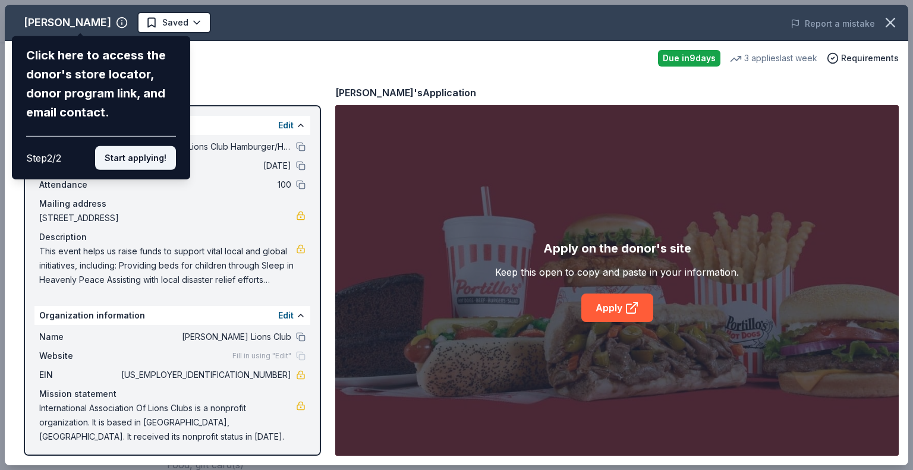
click at [121, 158] on button "Start applying!" at bounding box center [135, 158] width 81 height 24
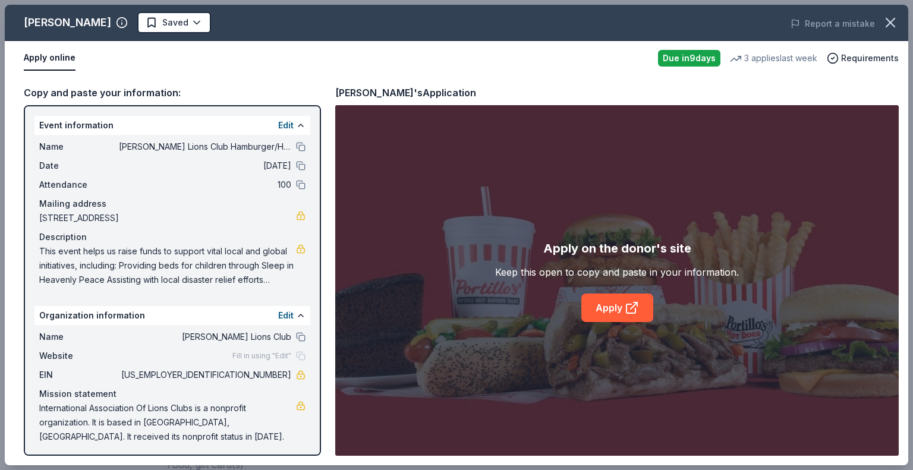
click at [46, 61] on button "Apply online" at bounding box center [50, 58] width 52 height 25
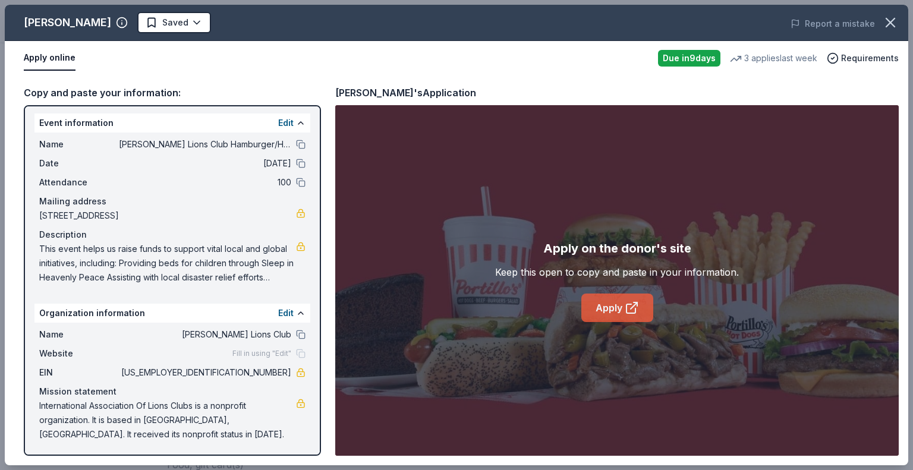
click at [616, 303] on link "Apply" at bounding box center [618, 308] width 72 height 29
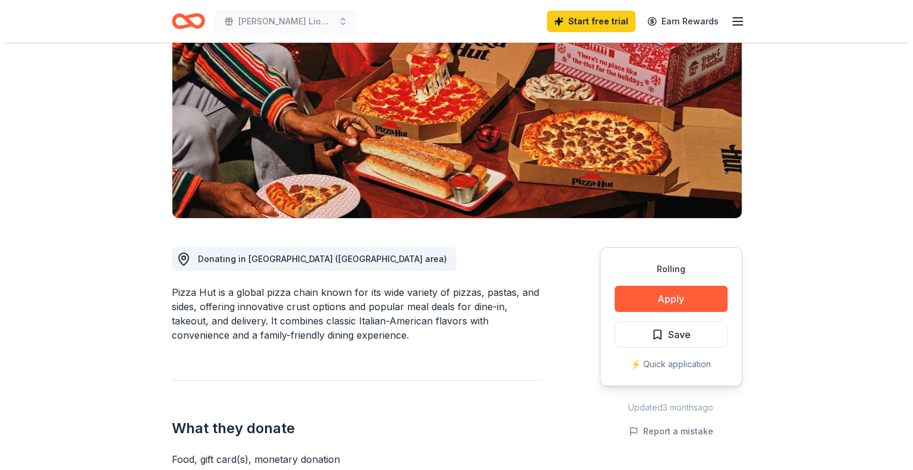
scroll to position [144, 0]
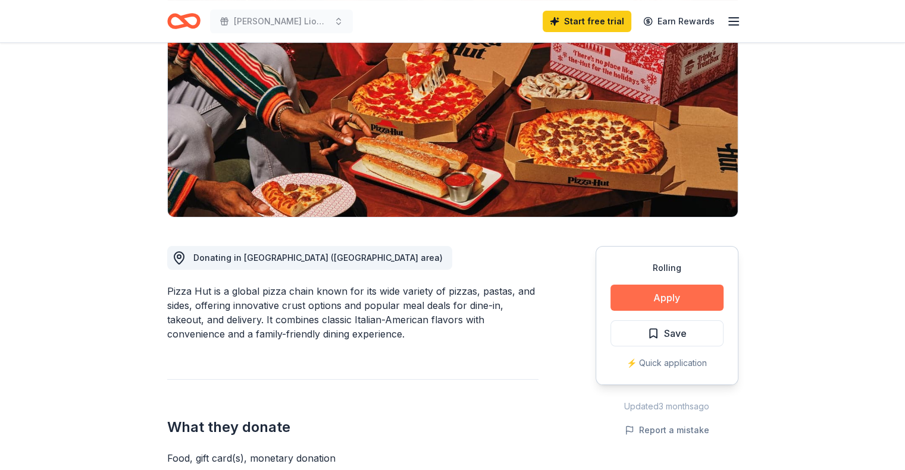
click at [665, 299] on button "Apply" at bounding box center [666, 298] width 113 height 26
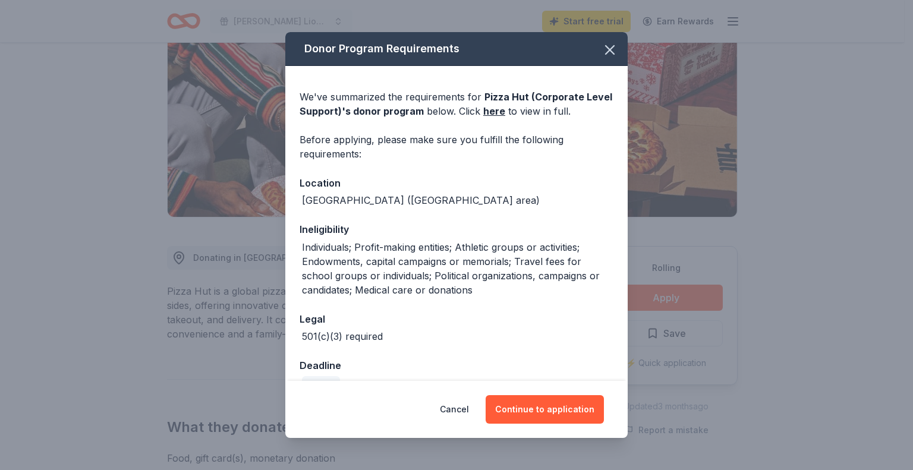
scroll to position [25, 0]
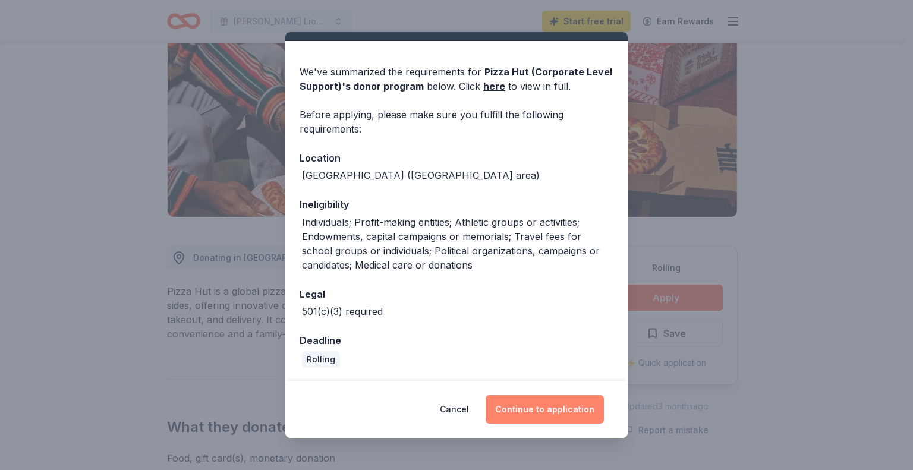
click at [547, 407] on button "Continue to application" at bounding box center [545, 409] width 118 height 29
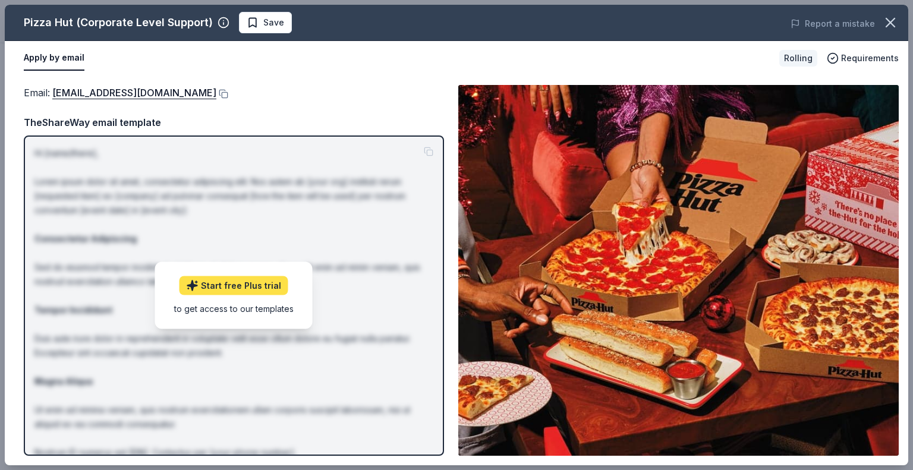
click at [225, 285] on link "Start free Plus trial" at bounding box center [234, 286] width 109 height 19
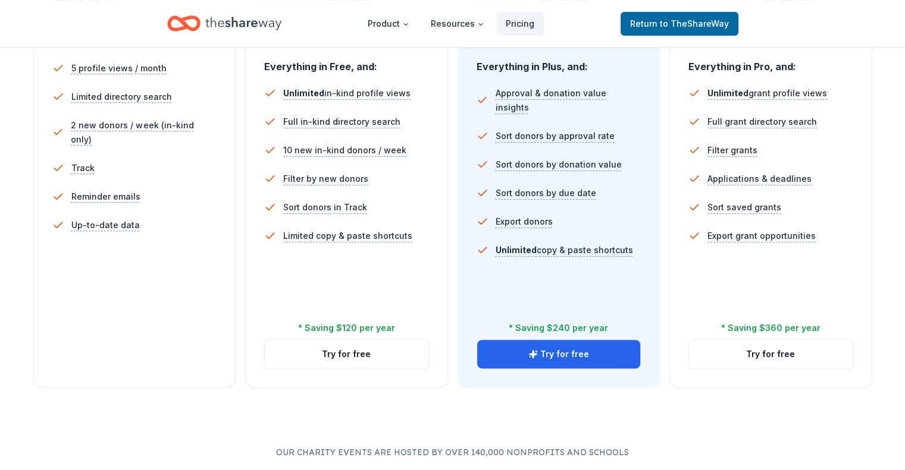
scroll to position [354, 0]
click at [212, 269] on div "5 profile views / month Limited directory search 2 new donors / week (in-kind o…" at bounding box center [134, 191] width 165 height 285
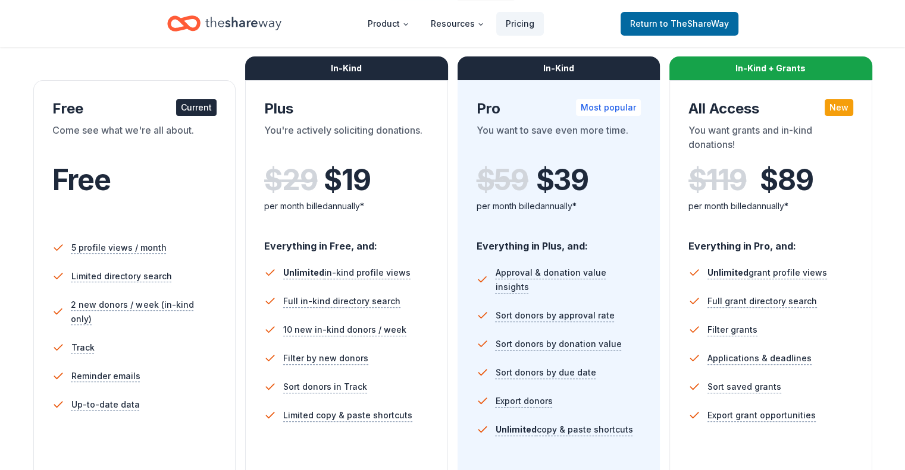
scroll to position [178, 0]
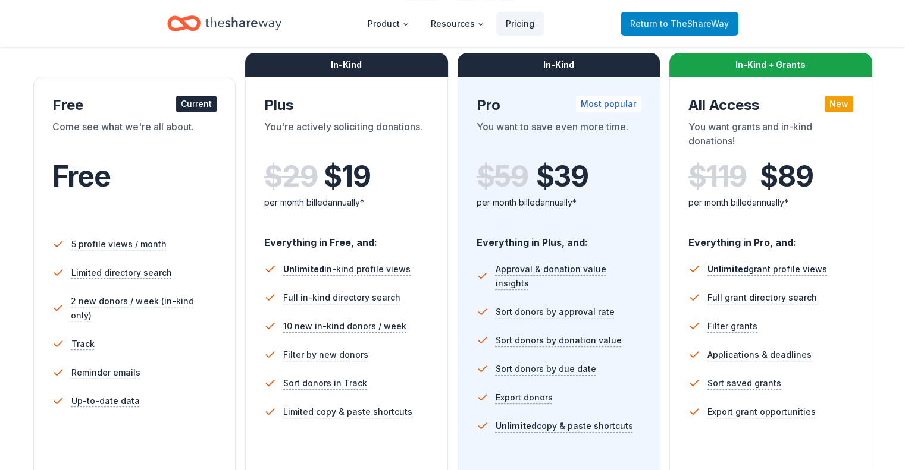
click at [690, 21] on span "to TheShareWay" at bounding box center [694, 23] width 69 height 10
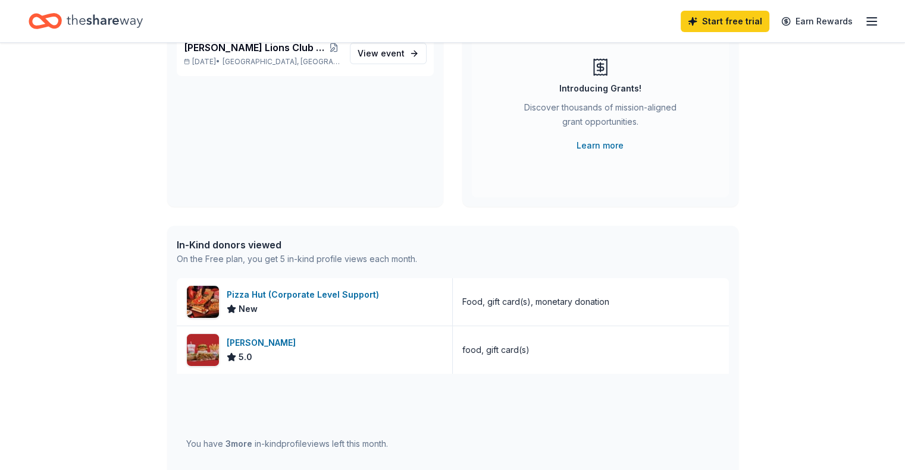
scroll to position [145, 0]
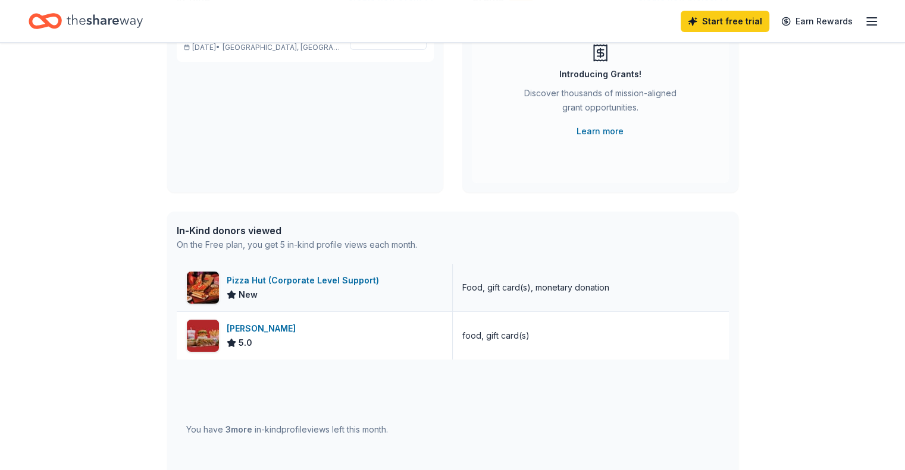
click at [275, 280] on div "Pizza Hut (Corporate Level Support)" at bounding box center [305, 281] width 157 height 14
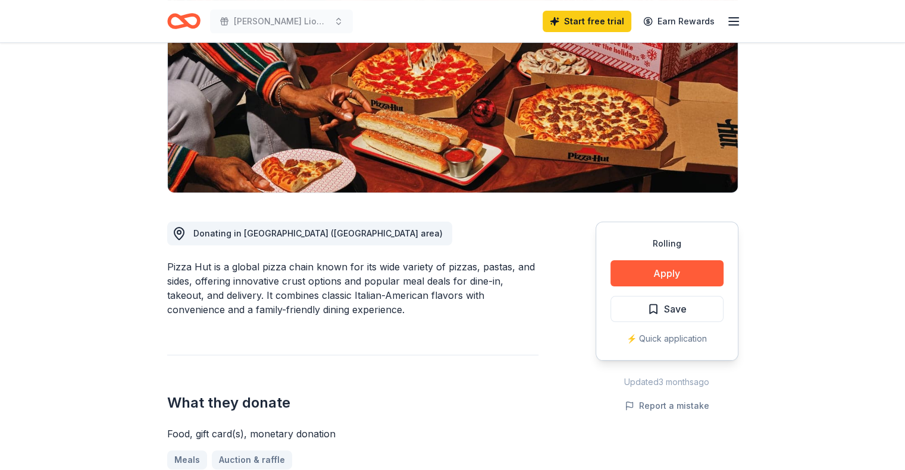
scroll to position [169, 0]
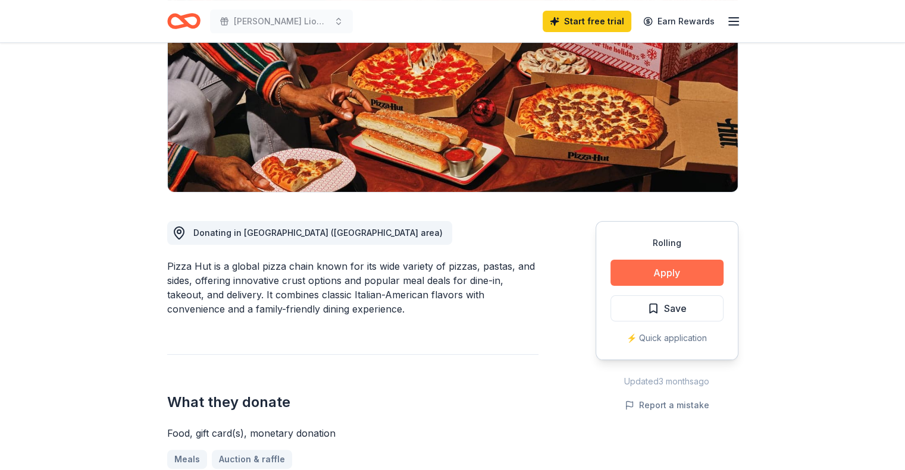
click at [643, 275] on button "Apply" at bounding box center [666, 273] width 113 height 26
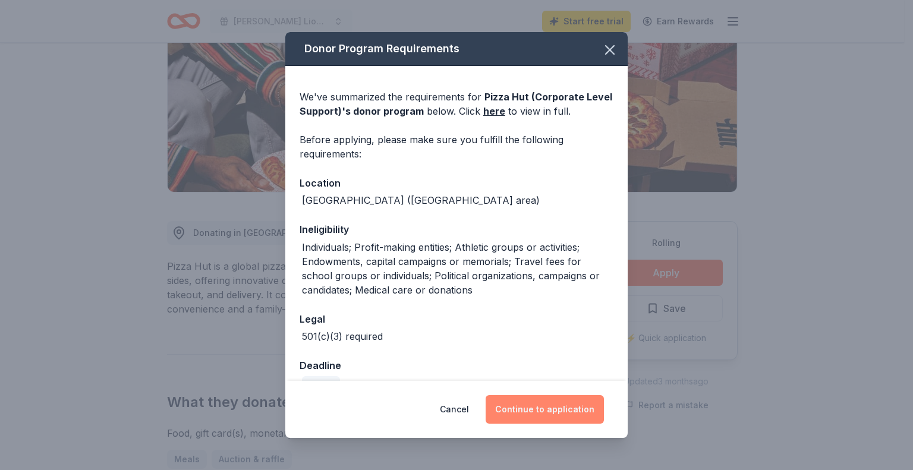
click at [545, 405] on button "Continue to application" at bounding box center [545, 409] width 118 height 29
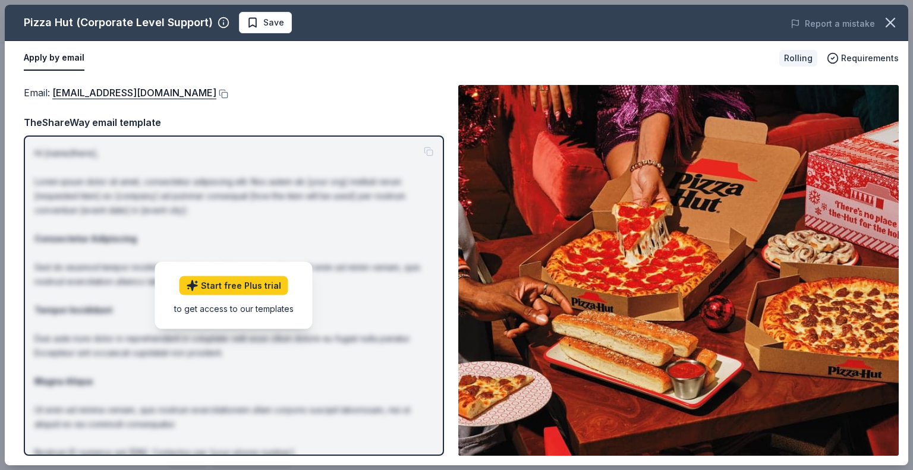
click at [246, 309] on div "to get access to our templates" at bounding box center [234, 309] width 120 height 12
click at [890, 19] on icon "button" at bounding box center [891, 22] width 17 height 17
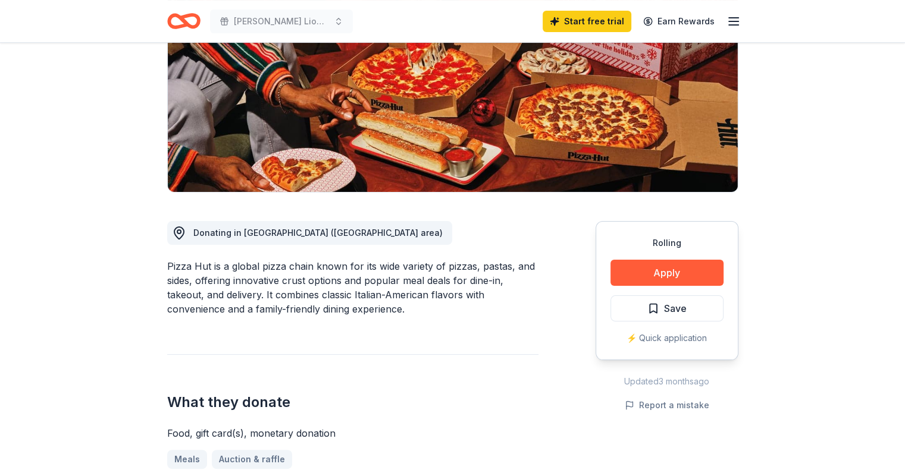
scroll to position [0, 0]
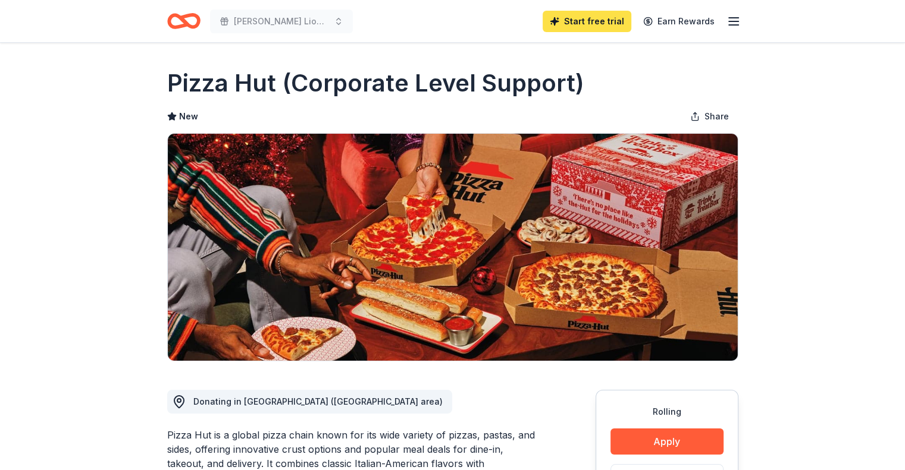
click at [599, 26] on link "Start free trial" at bounding box center [586, 21] width 89 height 21
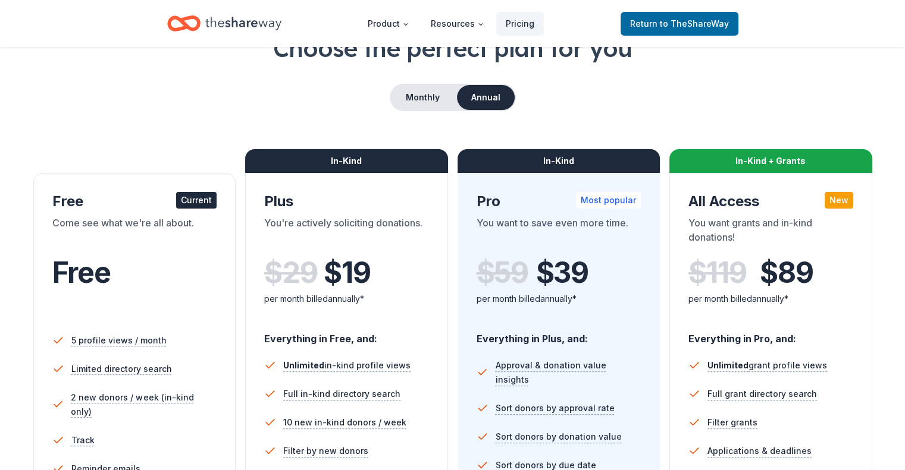
scroll to position [83, 0]
